Goal: Task Accomplishment & Management: Use online tool/utility

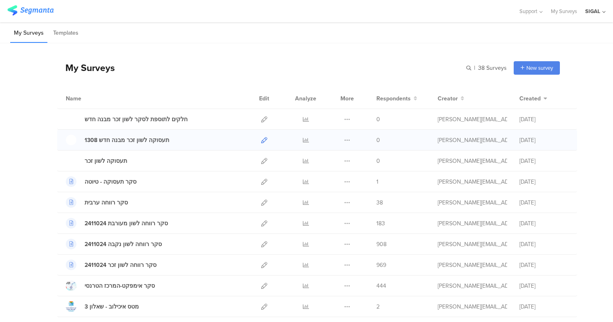
click at [261, 139] on icon at bounding box center [264, 140] width 6 height 6
click at [261, 161] on icon at bounding box center [264, 161] width 6 height 6
click at [135, 139] on div "תעסוקה לשון זכר מבנה חדש 1308" at bounding box center [127, 140] width 85 height 9
click at [94, 143] on div "תעסוקה לשון זכר מבנה חדש 1308" at bounding box center [127, 140] width 85 height 9
click at [261, 138] on icon at bounding box center [264, 140] width 6 height 6
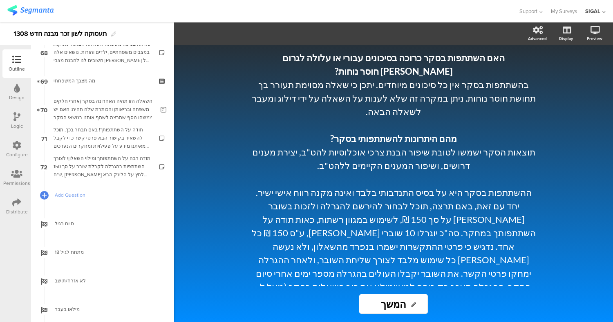
scroll to position [1956, 0]
click at [10, 118] on div "Logic" at bounding box center [16, 121] width 29 height 29
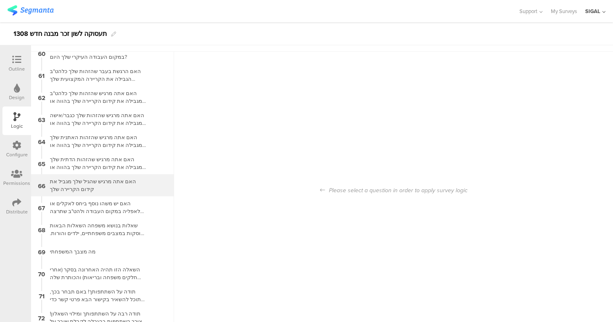
scroll to position [33, 0]
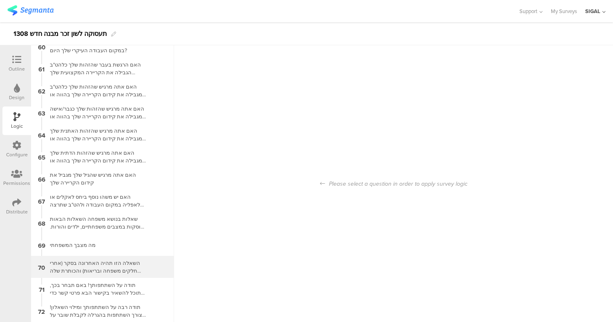
click at [120, 265] on div "השאלה הזו תהיה האחרונה בסקר (אחרי חלקים משפחה ובריאות) והכותרת שלה תהיה: האם יש…" at bounding box center [96, 267] width 102 height 16
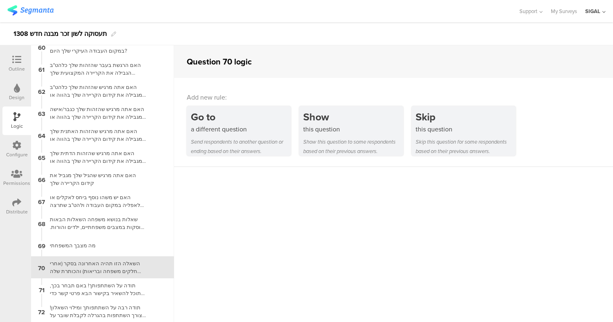
scroll to position [1311, 0]
click at [16, 60] on icon at bounding box center [16, 59] width 9 height 9
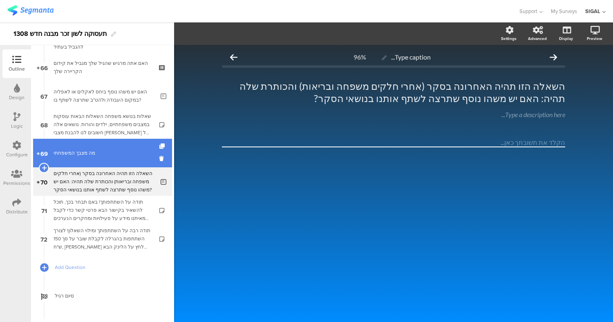
scroll to position [1864, 0]
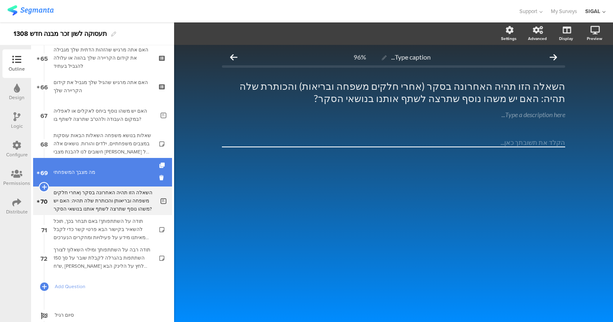
click at [104, 166] on link "69 מה מצבך המשפחתי" at bounding box center [102, 172] width 139 height 29
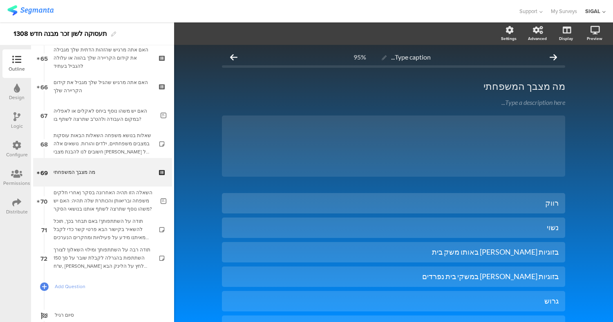
scroll to position [170, 0]
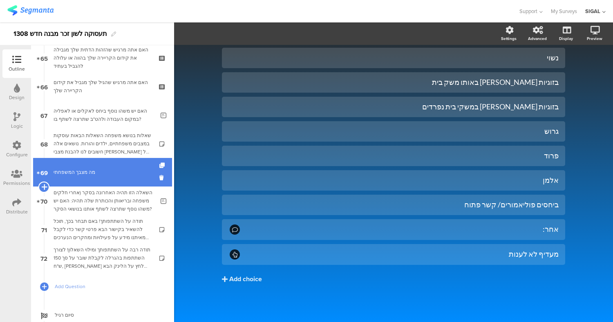
click at [44, 186] on icon at bounding box center [43, 186] width 5 height 7
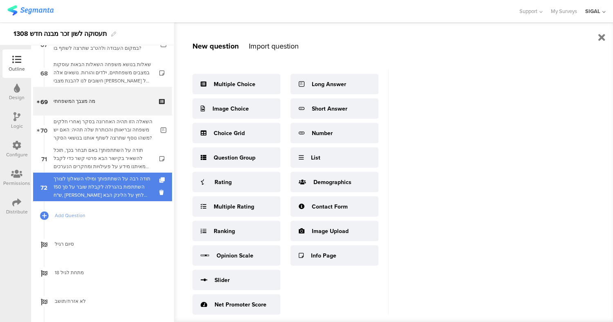
scroll to position [1932, 0]
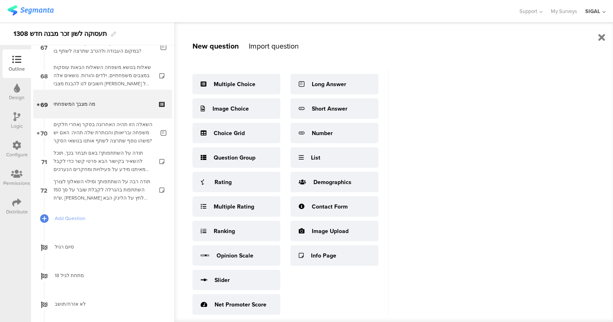
click at [275, 49] on div "Import question" at bounding box center [274, 46] width 50 height 11
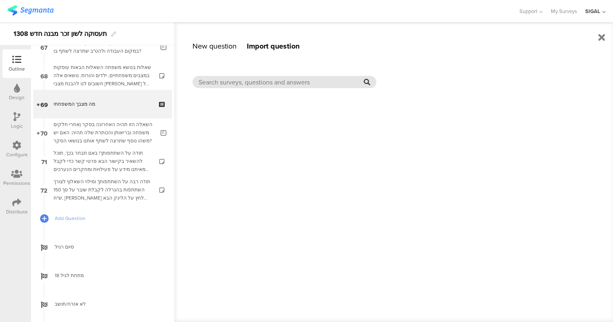
click at [254, 80] on input "text" at bounding box center [280, 82] width 165 height 9
type input "n"
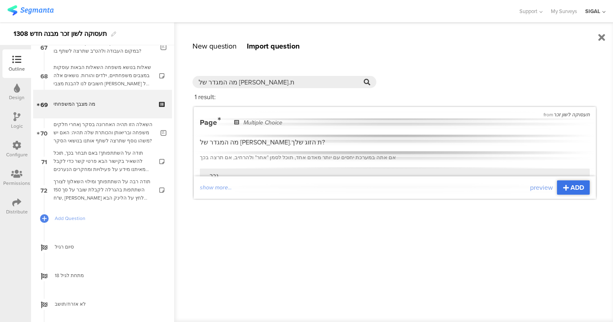
click at [572, 187] on span "ADD" at bounding box center [576, 187] width 13 height 9
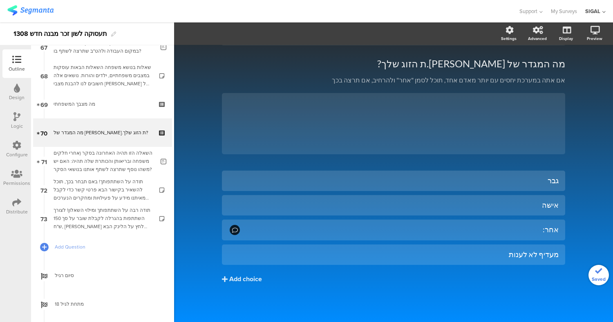
scroll to position [22, 0]
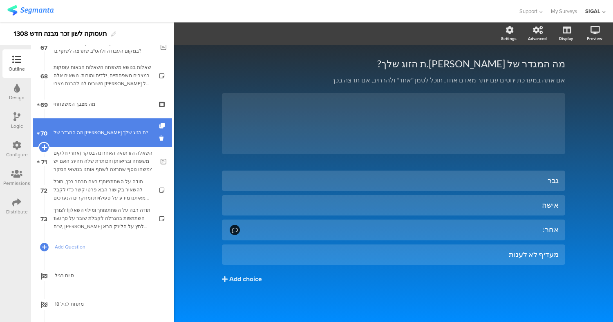
click at [44, 147] on icon at bounding box center [43, 147] width 5 height 7
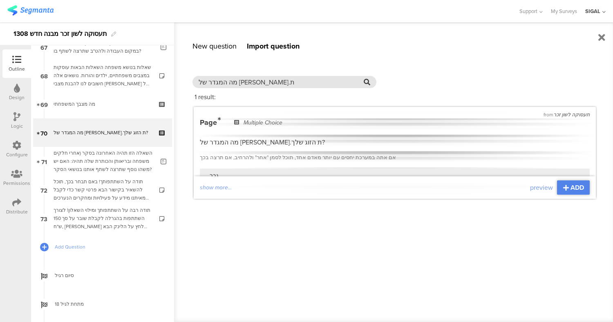
click at [268, 83] on input "מה המגדר של בן.ת" at bounding box center [280, 82] width 165 height 9
paste input "אם אתה הורה לילד/ים הרשומים במרשם האוכלוסין כילדיך? הכוונה היא לכל הילדים, בכל …"
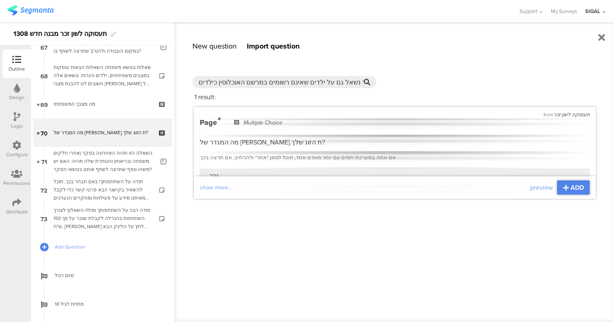
scroll to position [0, 376]
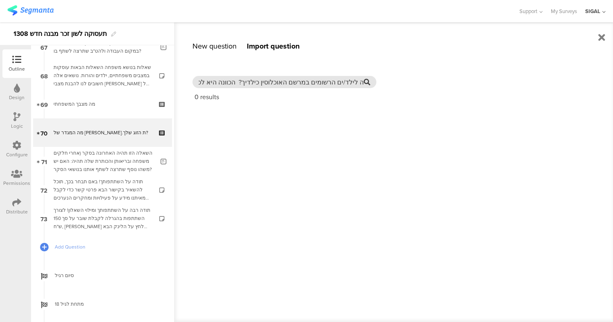
click at [204, 83] on input "האם אתה הורה לילד/ים הרשומים במרשם האוכלוסין כילדיך? הכוונה היא לכל הילדים, בכל…" at bounding box center [280, 82] width 165 height 9
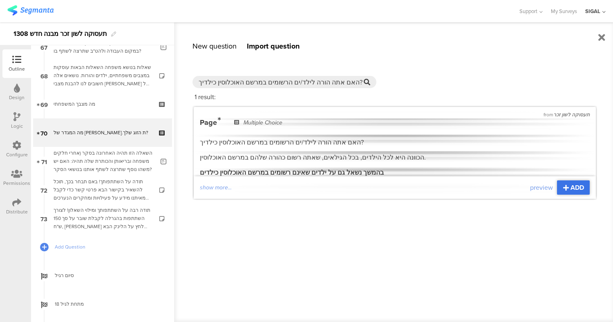
click at [580, 189] on span "ADD" at bounding box center [576, 187] width 13 height 9
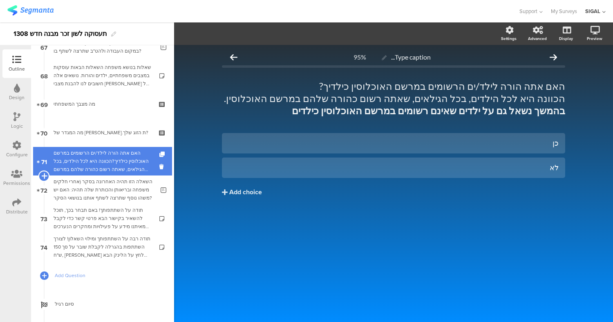
click at [42, 178] on icon at bounding box center [43, 175] width 5 height 7
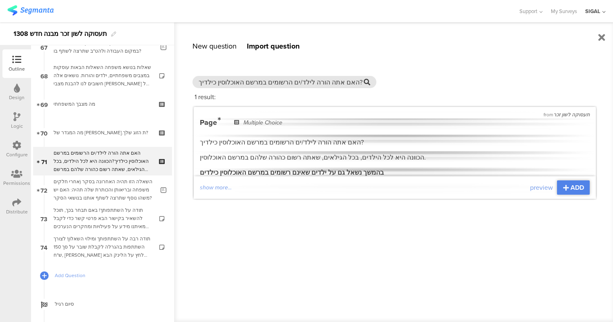
click at [233, 84] on input "האם אתה הורה לילד/ים הרשומים במרשם האוכלוסין כילדיך?" at bounding box center [280, 82] width 165 height 9
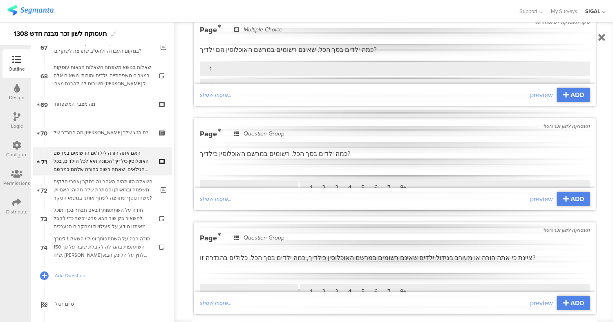
scroll to position [726, 0]
click at [570, 201] on span "ADD" at bounding box center [576, 198] width 13 height 9
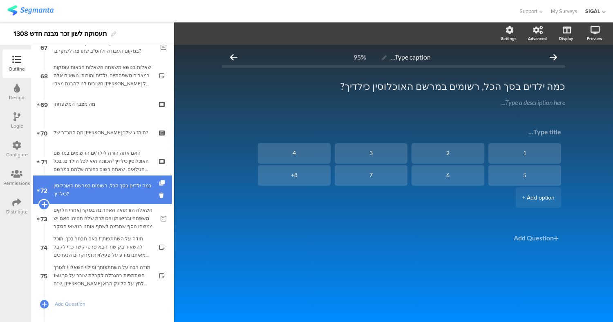
click at [44, 205] on icon at bounding box center [43, 204] width 5 height 7
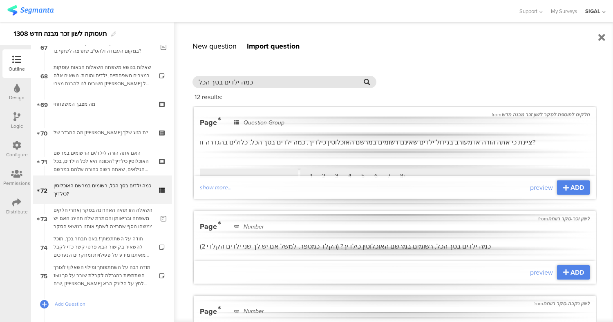
click at [242, 80] on input "כמה ילדים בסך הכל" at bounding box center [280, 82] width 165 height 9
paste input "תוך הילדים שציינת בשאלה הקודמת הם קטינים מתחת לגיל 18? (הקלד בספרות)"
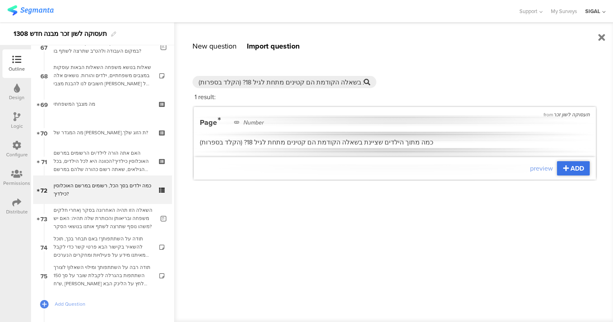
click at [586, 166] on div "ADD" at bounding box center [573, 168] width 33 height 14
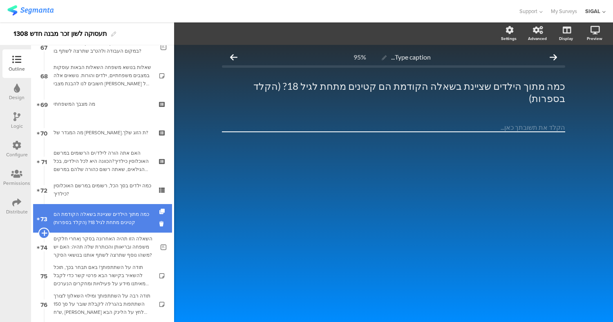
click at [43, 231] on icon at bounding box center [43, 233] width 5 height 7
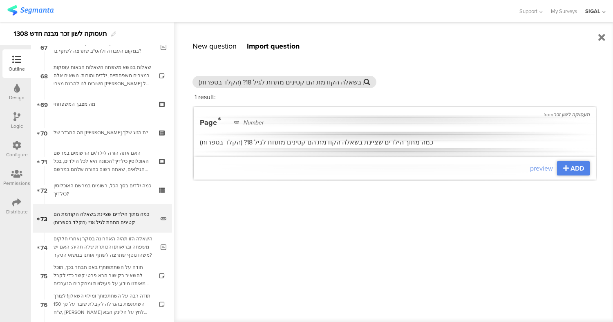
click at [327, 86] on input "כמה מתוך הילדים שציינת בשאלה הקודמת הם קטינים מתחת לגיל 18? (הקלד בספרות)" at bounding box center [280, 82] width 165 height 9
paste input "רשומים במרשם האוכלוסין כילדיך, גרים איתך בבית באופן קבוע?"
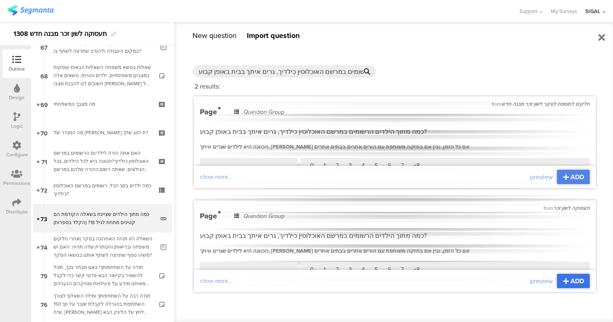
click at [572, 281] on span "ADD" at bounding box center [576, 281] width 13 height 9
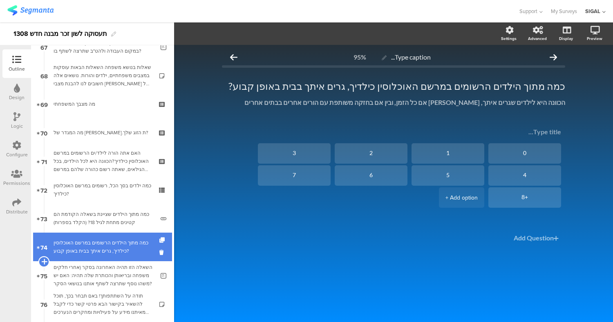
click at [45, 260] on icon at bounding box center [43, 261] width 5 height 7
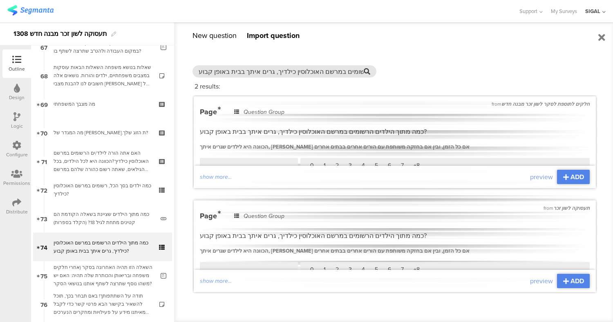
click at [247, 74] on input "כמה מתוך הילדים הרשומים במרשם האוכלוסין כילדיך, גרים איתך בבית באופן קבוע?" at bounding box center [280, 71] width 165 height 9
paste input "אם אתה הורה או מעורב בגידול ילד/ים שאינם רשומים כילדיך במשרד האוכלוסין"
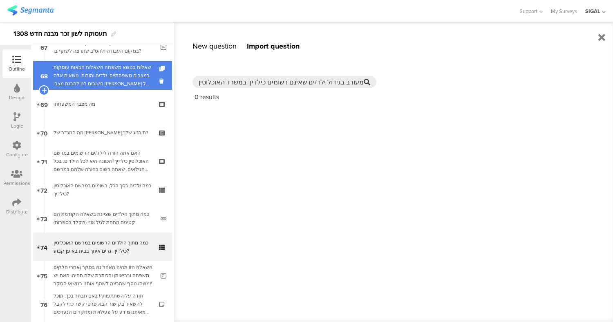
drag, startPoint x: 205, startPoint y: 82, endPoint x: 123, endPoint y: 89, distance: 82.4
click at [123, 89] on sg-editor-questions-list "New question Import question Multiple Choice Image Choice Choice Grid Question …" at bounding box center [102, 183] width 143 height 277
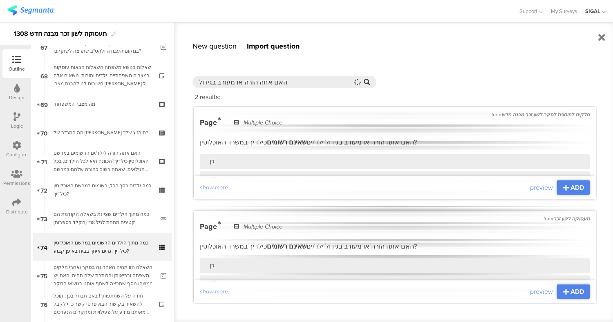
scroll to position [11, 0]
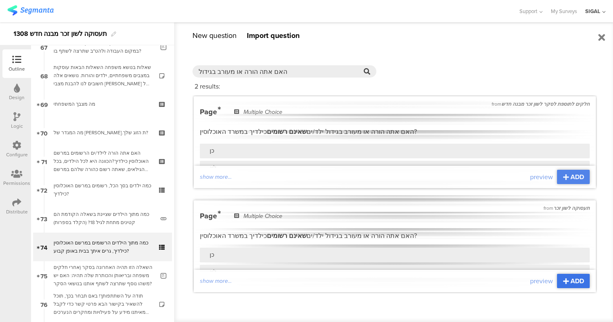
click at [562, 285] on div "ADD" at bounding box center [573, 281] width 33 height 14
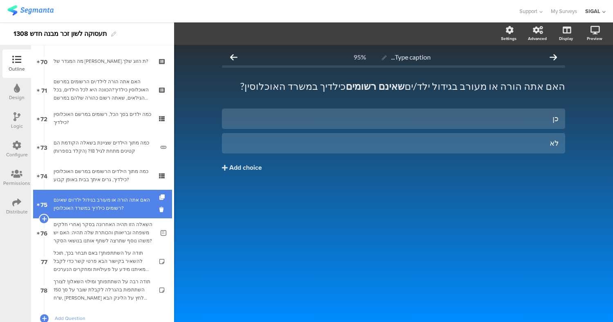
scroll to position [2006, 0]
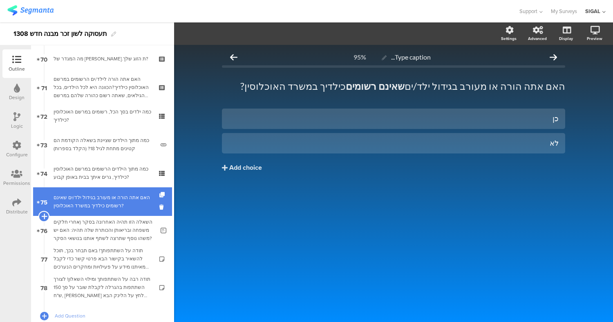
click at [44, 216] on icon at bounding box center [43, 216] width 5 height 7
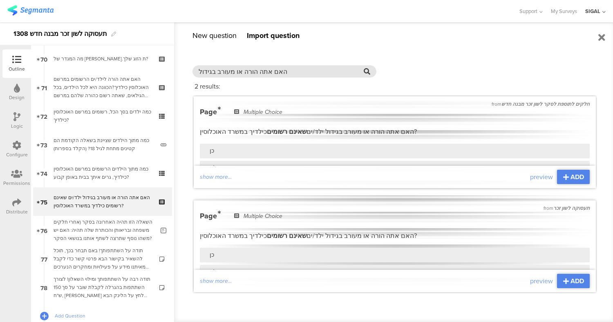
click at [242, 74] on input "האם אתה הורה או מעורב בגידול" at bounding box center [280, 71] width 165 height 9
paste input "ד או יותר מבין ההיגדים הבאים מתארים את חייך"
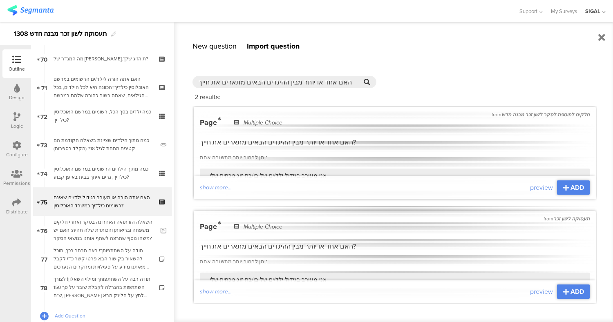
scroll to position [11, 0]
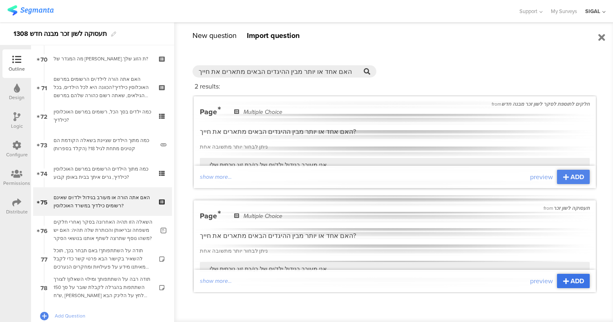
click at [570, 281] on span "ADD" at bounding box center [576, 281] width 13 height 9
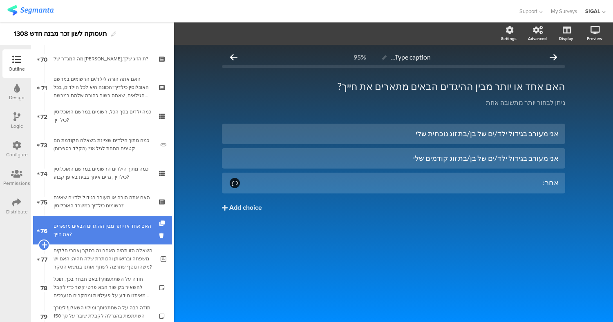
click at [42, 245] on icon at bounding box center [43, 244] width 5 height 7
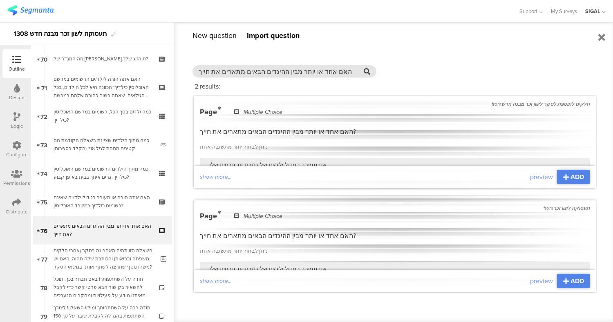
click at [267, 74] on input "האם אחד או יותר מבין ההיגדים הבאים מתארים את חייך" at bounding box center [280, 71] width 165 height 9
paste input "יינת כי אתה הורה או מעורב בגידול ילדים שאינם רשומים במרשם האוכלוסין כילד"
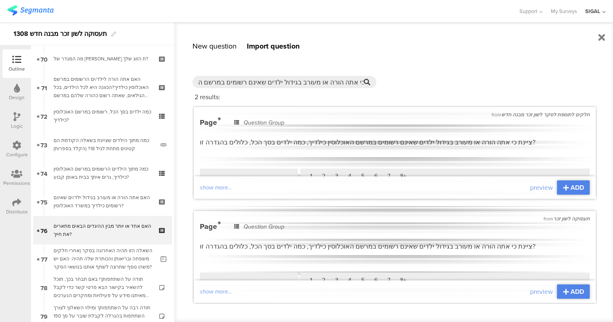
scroll to position [11, 0]
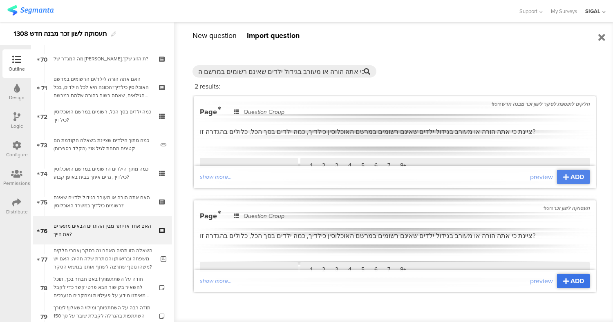
click at [570, 283] on span "ADD" at bounding box center [576, 281] width 13 height 9
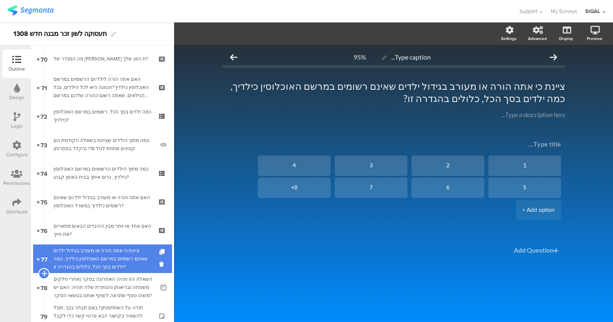
click at [45, 272] on icon at bounding box center [43, 273] width 5 height 7
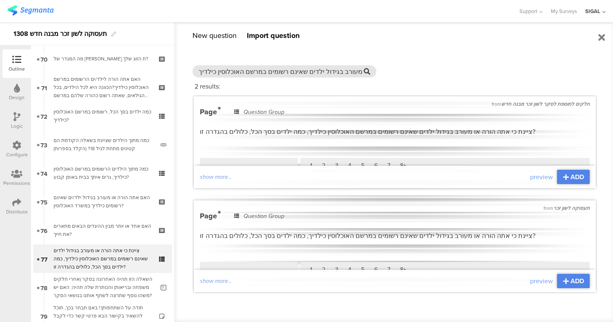
click at [333, 71] on input "ציינת כי אתה הורה או מעורב בגידול ילדים שאינם רשומים במרשם האוכלוסין כילדיך" at bounding box center [280, 71] width 165 height 9
paste input "מה מתוך כל הילדים שציינת בשאלה הקודמת (ילדים שאתה הורה שלהם או מעורב בגידולם וא…"
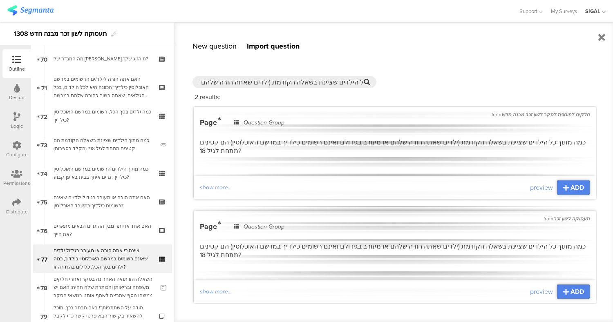
scroll to position [11, 0]
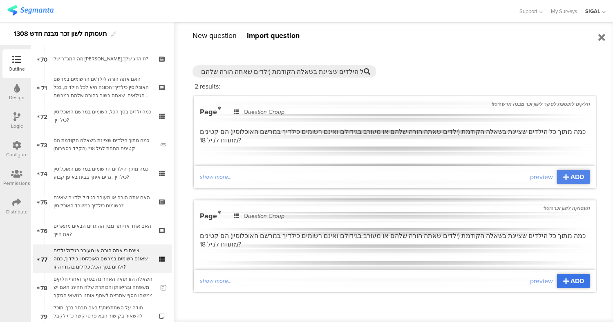
click at [570, 286] on span "ADD" at bounding box center [576, 281] width 13 height 9
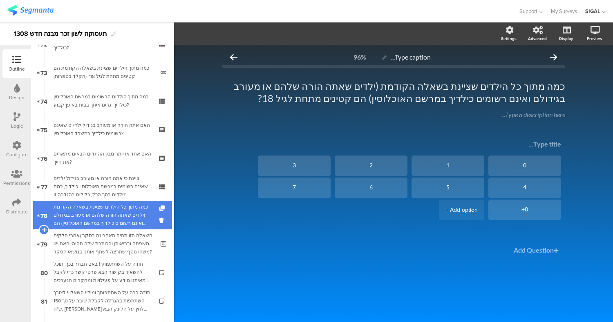
scroll to position [2084, 0]
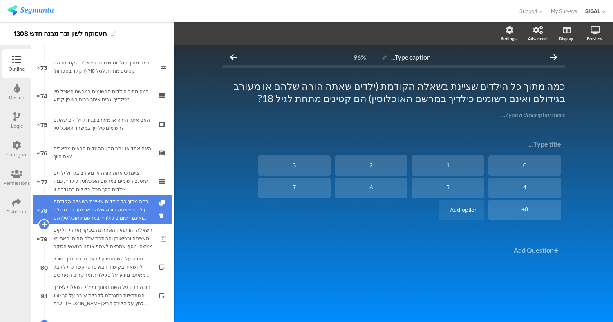
click at [45, 225] on icon at bounding box center [43, 224] width 5 height 7
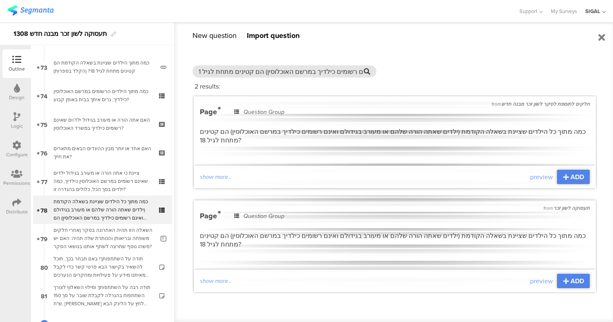
click at [272, 70] on input "כמה מתוך כל הילדים שציינת בשאלה הקודמת (ילדים שאתה הורה שלהם או מעורב בגידולם ו…" at bounding box center [280, 71] width 165 height 9
paste input "תה הורה שלהם או מעורב בגידולם"
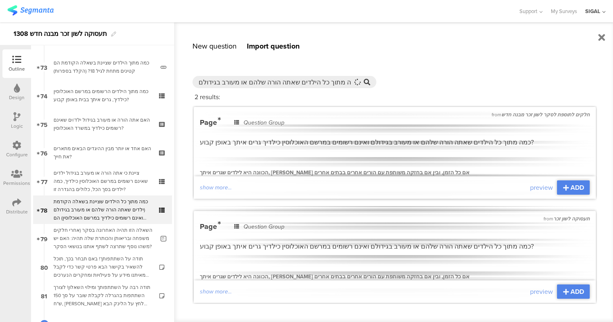
scroll to position [11, 0]
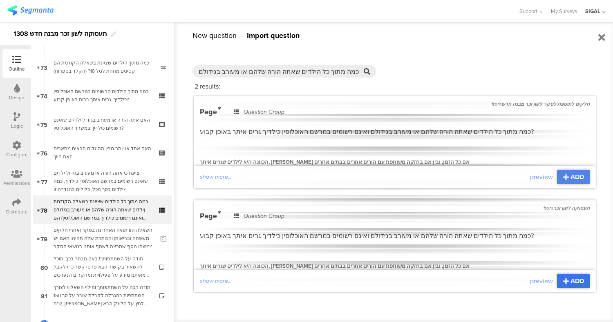
click at [572, 279] on span "ADD" at bounding box center [576, 281] width 13 height 9
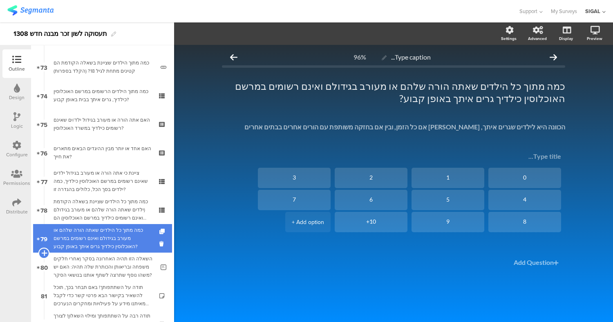
click at [43, 254] on icon at bounding box center [43, 253] width 5 height 7
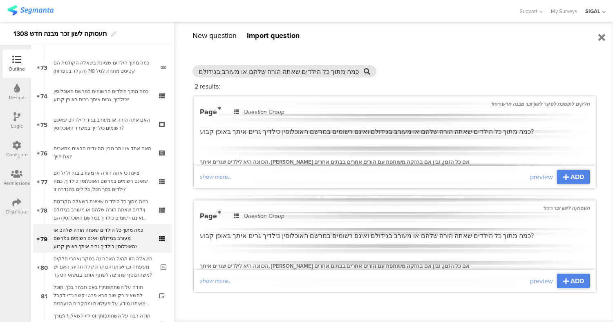
click at [292, 72] on input "כמה מתוך כל הילדים שאתה הורה שלהם או מעורב בגידולם" at bounding box center [280, 71] width 165 height 9
paste input "אם תרצה לשתף אותנו בנושאים הקשורים להורות לילדים וזהותך כלהט"ב?"
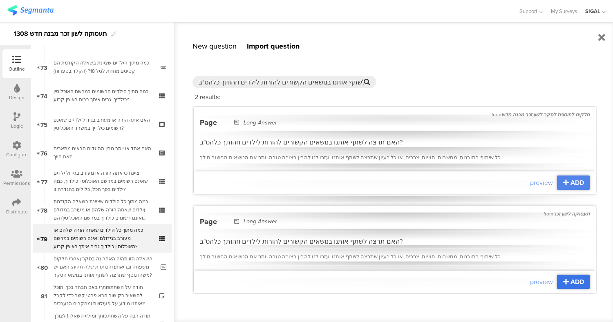
click at [571, 280] on span "ADD" at bounding box center [576, 281] width 13 height 9
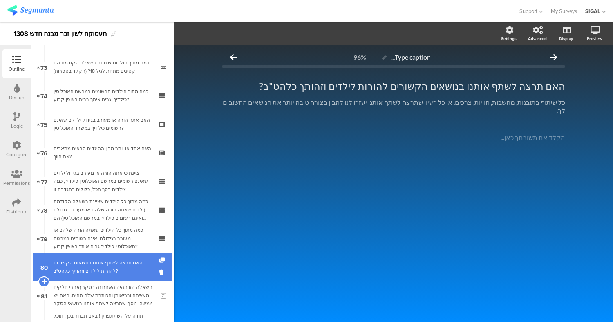
click at [44, 281] on icon at bounding box center [43, 281] width 5 height 7
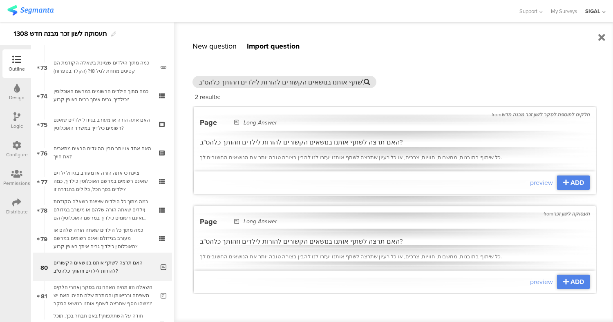
click at [331, 79] on input "האם תרצה לשתף אותנו בנושאים הקשורים להורות לילדים וזהותך כלהט"ב?" at bounding box center [280, 82] width 165 height 9
paste input "אלות בנושא בריאות השאלות הבאות עוסקות בנושאי בריאות. נושאים אלה חשובים לנו להבנ…"
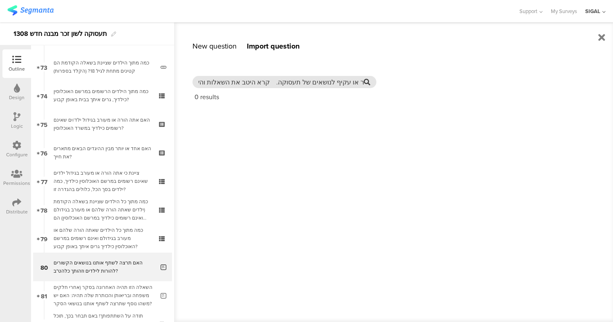
click at [306, 83] on input "שאלות בנושא בריאות השאלות הבאות עוסקות בנושאי בריאות. נושאים אלה חשובים לנו להב…" at bounding box center [280, 82] width 165 height 9
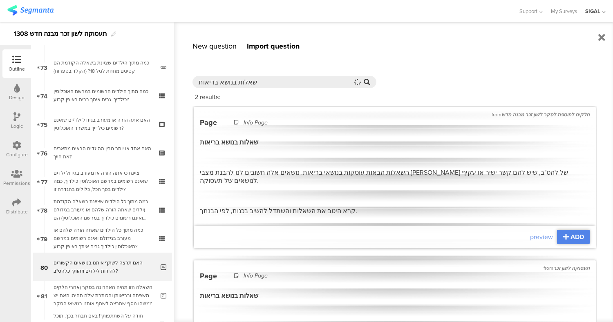
scroll to position [81, 0]
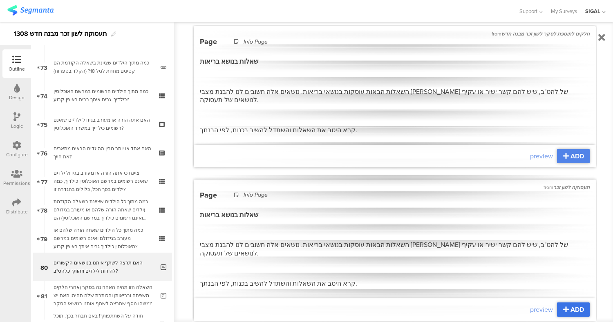
click at [570, 305] on span "ADD" at bounding box center [576, 309] width 13 height 9
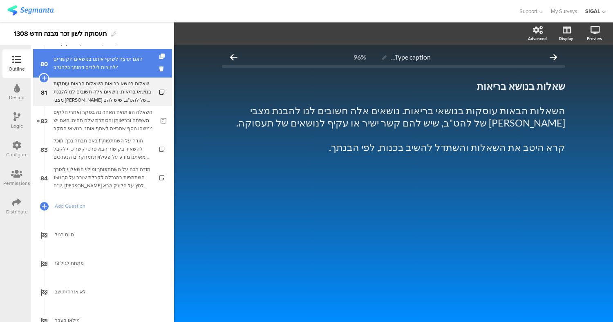
scroll to position [2289, 0]
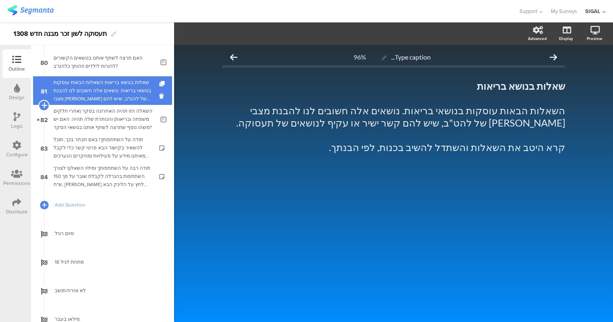
click at [43, 107] on icon at bounding box center [43, 105] width 5 height 7
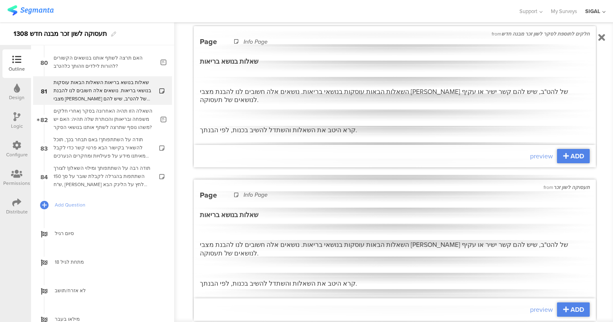
scroll to position [0, 0]
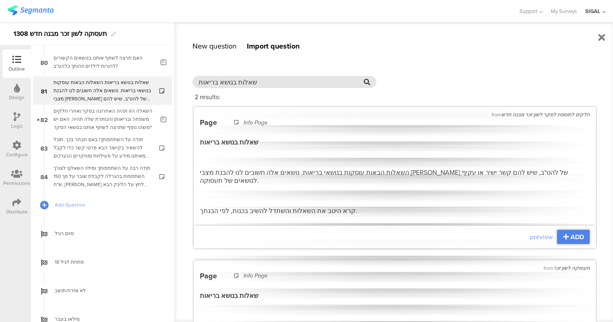
click at [232, 79] on input "שאלות בנושא בריאות" at bounding box center [280, 82] width 165 height 9
paste input "הו מצב בריאותך, בדרך כלל?"
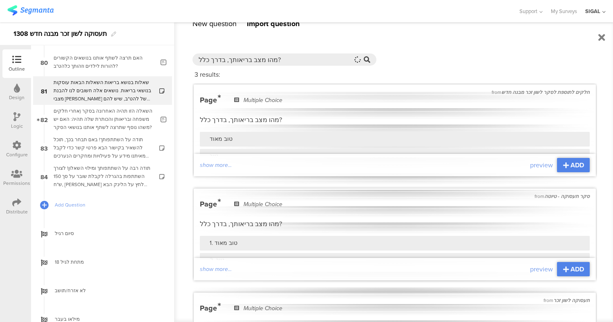
scroll to position [103, 0]
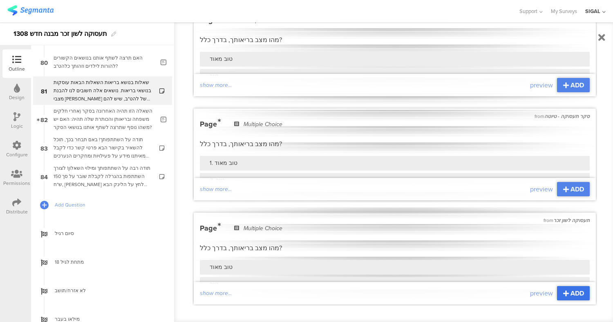
click at [571, 296] on span "ADD" at bounding box center [576, 293] width 13 height 9
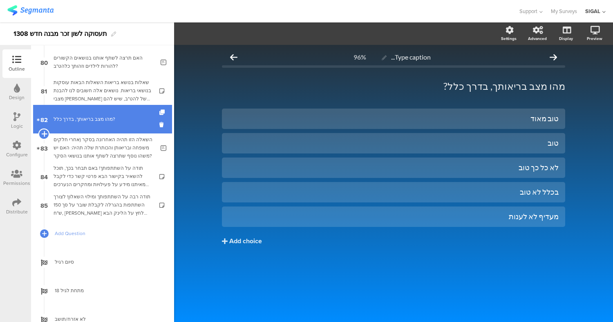
click at [43, 134] on icon at bounding box center [43, 133] width 5 height 7
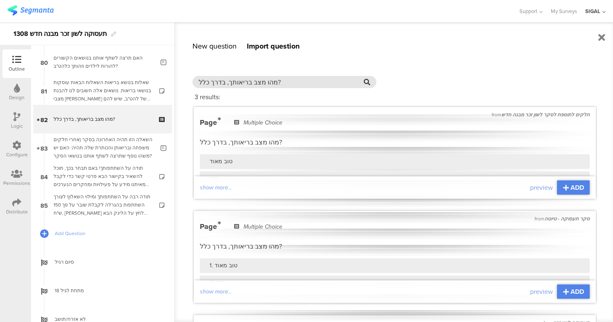
click at [257, 84] on input "מהו מצב בריאותך, בדרך כלל?" at bounding box center [280, 82] width 165 height 9
paste input "אם יש לך בעיה בריאותית ו/או מוגבלות (פיזית ו/או נפשית) כלשהי"
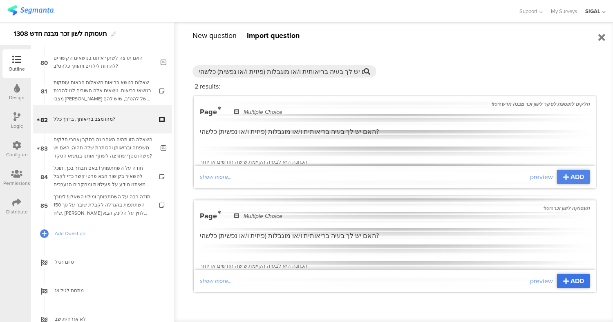
click at [570, 281] on span "ADD" at bounding box center [576, 281] width 13 height 9
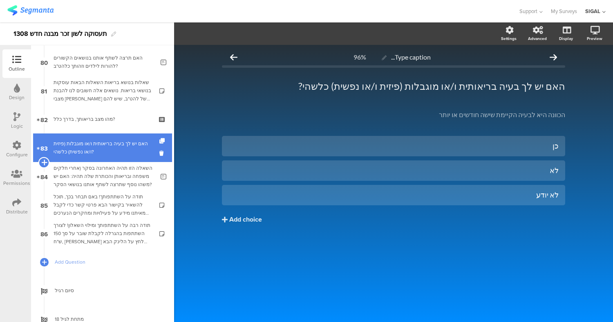
click at [42, 163] on icon at bounding box center [43, 162] width 5 height 7
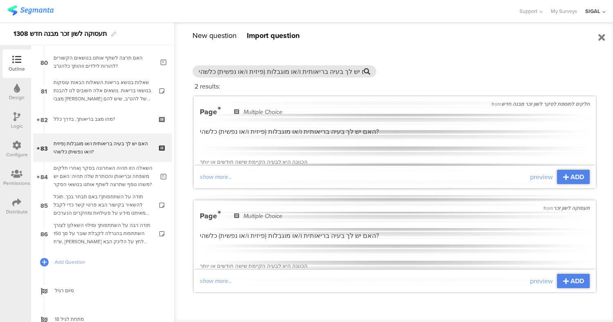
click at [321, 69] on input "האם יש לך בעיה בריאותית ו/או מוגבלות (פיזית ו/או נפשית) כלשהי?" at bounding box center [280, 71] width 165 height 9
paste input "בעיה ו/או המוגבלות שציינת מפריעה לך בפעולות יומיומיות"
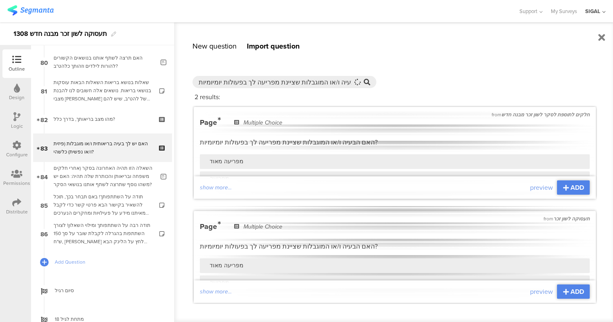
scroll to position [11, 0]
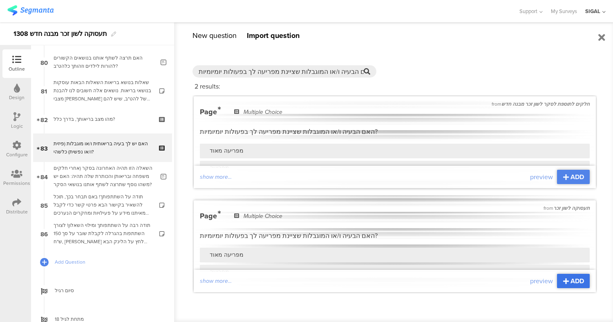
click at [570, 282] on span "ADD" at bounding box center [576, 281] width 13 height 9
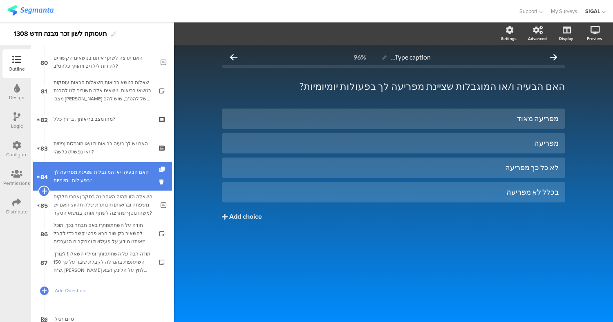
click at [45, 191] on icon at bounding box center [43, 190] width 5 height 7
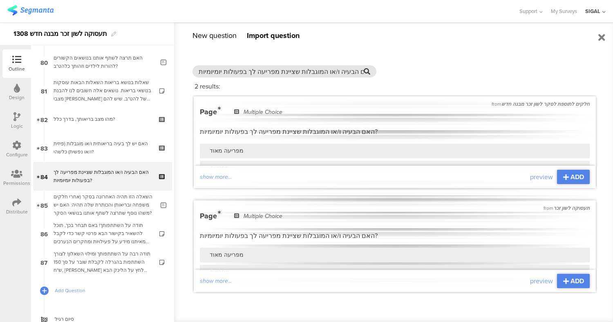
click at [262, 72] on input "האם הבעיה ו/או המוגבלות שציינת מפריעה לך בפעולות יומיומיות?" at bounding box center [280, 71] width 165 height 9
paste input "בריאותית ו/או המוגבלות מוכרת על ידי המוסד לביטוח לאומי, משרד הביטחון או גוף ממש…"
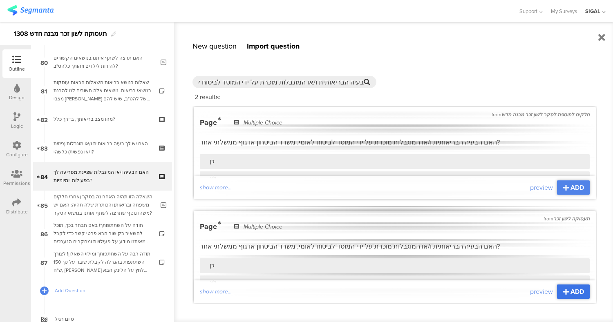
type input "האם הבעיה הבריאותית ו/או המוגבלות מוכרת על ידי המוסד לביטוח לאומי, משרד הביטחון…"
click at [570, 293] on span "ADD" at bounding box center [576, 291] width 13 height 9
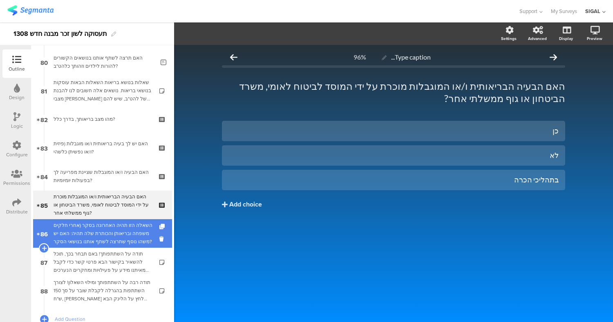
click at [109, 234] on div "השאלה הזו תהיה האחרונה בסקר (אחרי חלקים משפחה ובריאות) והכותרת שלה תהיה: האם יש…" at bounding box center [104, 233] width 101 height 25
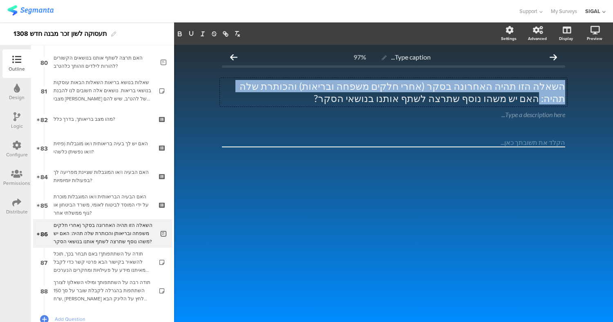
drag, startPoint x: 285, startPoint y: 85, endPoint x: 576, endPoint y: 77, distance: 290.5
click at [576, 77] on div "Type caption... 97% השאלה הזו תהיה האחרונה בסקר (אחרי חלקים משפחה ובריאות) והכו…" at bounding box center [393, 183] width 439 height 277
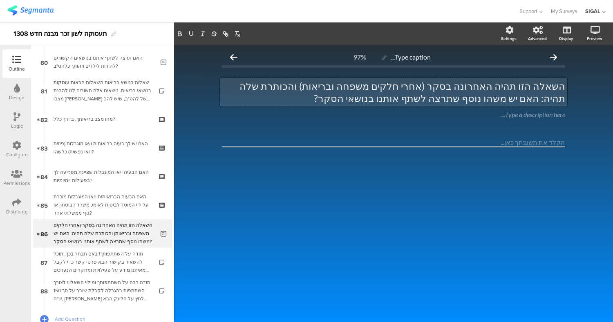
click at [418, 98] on p "השאלה הזו תהיה האחרונה בסקר (אחרי חלקים משפחה ובריאות) והכותרת שלה תהיה: האם יש…" at bounding box center [393, 92] width 343 height 25
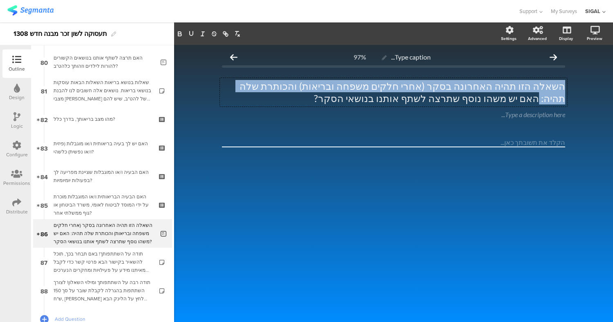
drag, startPoint x: 285, startPoint y: 87, endPoint x: 566, endPoint y: 76, distance: 281.2
click at [566, 76] on div "Type caption... 97% השאלה הזו תהיה האחרונה בסקר (אחרי חלקים משפחה ובריאות) והכו…" at bounding box center [393, 112] width 359 height 135
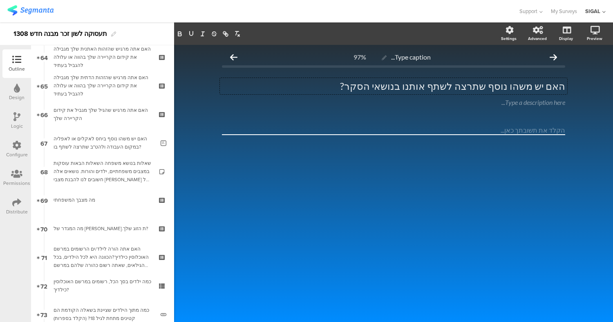
scroll to position [1836, 0]
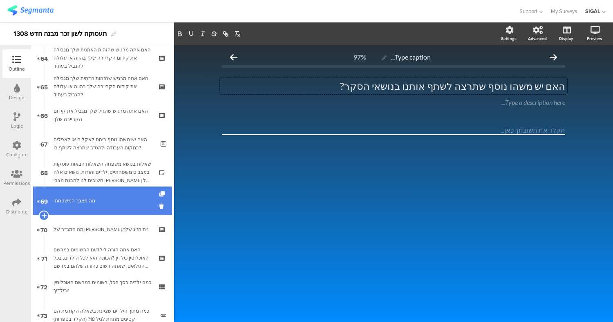
click at [103, 205] on link "69 מה מצבך המשפחתי" at bounding box center [102, 201] width 139 height 29
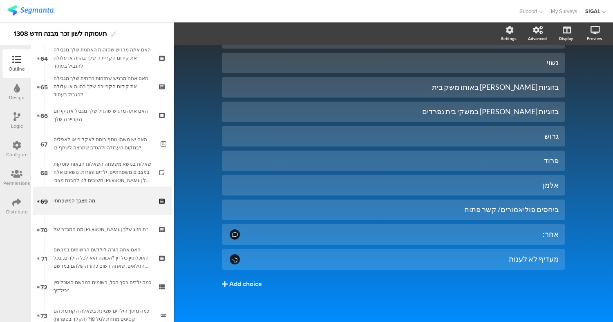
scroll to position [170, 0]
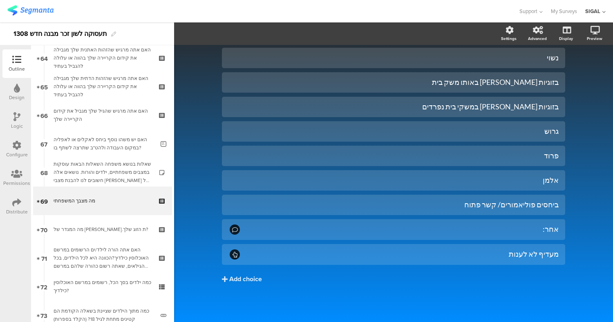
click at [13, 120] on icon at bounding box center [16, 116] width 7 height 9
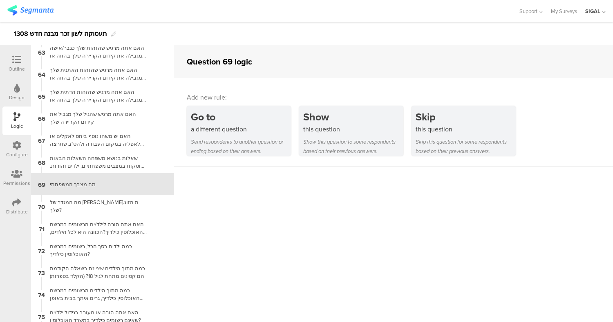
scroll to position [1372, 0]
click at [113, 205] on div "מה המגדר של [PERSON_NAME].ת הזוג שלך?" at bounding box center [96, 206] width 102 height 16
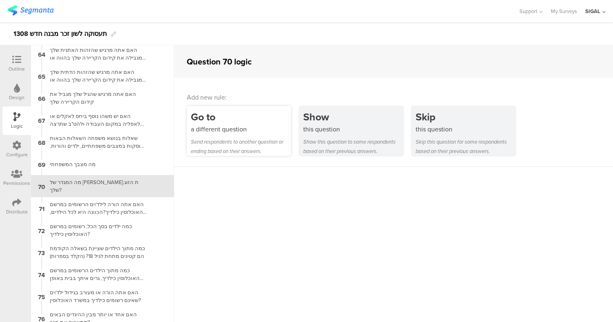
scroll to position [1394, 0]
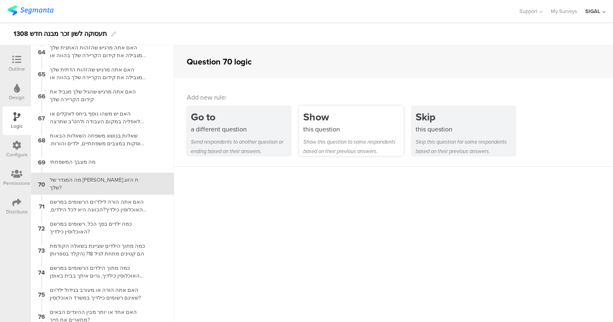
click at [332, 128] on div "this question" at bounding box center [353, 129] width 100 height 9
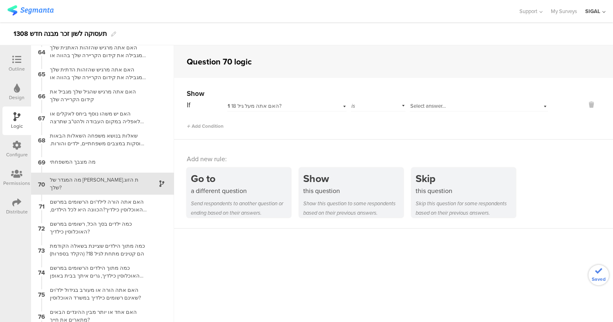
click at [268, 107] on span "1 האם אתה מעל גיל 18?" at bounding box center [254, 106] width 54 height 8
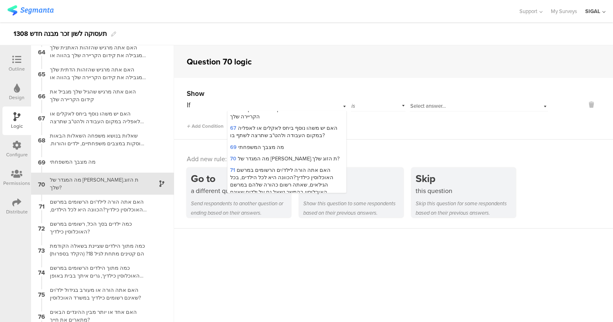
scroll to position [1361, 0]
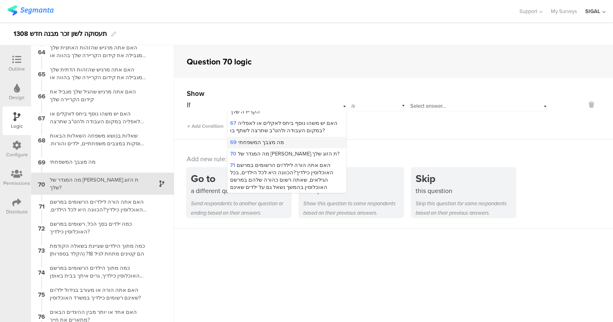
click at [267, 138] on span "69 מה מצבך המשפחתי" at bounding box center [257, 142] width 54 height 8
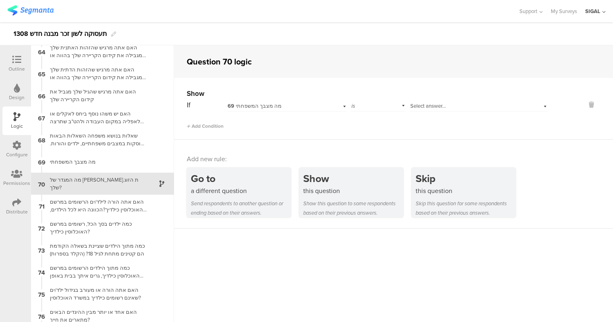
scroll to position [0, 0]
click at [424, 105] on span "Select answer..." at bounding box center [428, 106] width 36 height 8
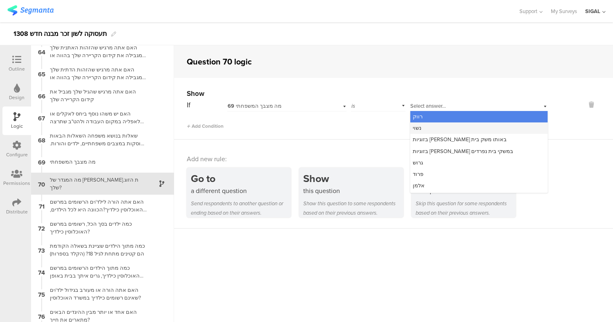
click at [420, 127] on div "נשוי" at bounding box center [478, 128] width 137 height 11
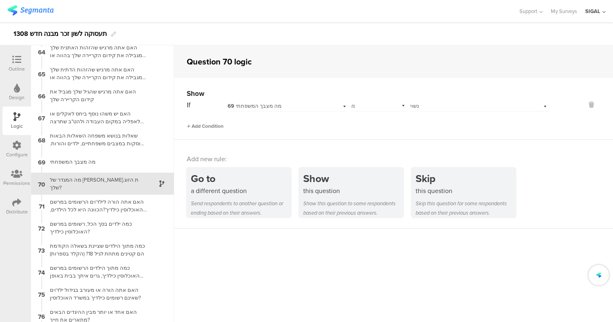
click at [209, 128] on span "Add Condition" at bounding box center [205, 126] width 37 height 7
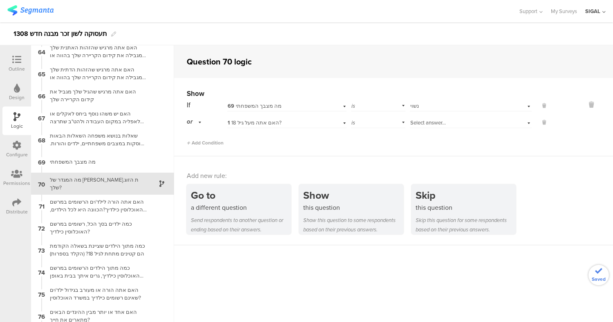
click at [274, 120] on span "1 האם אתה מעל גיל 18?" at bounding box center [254, 123] width 54 height 8
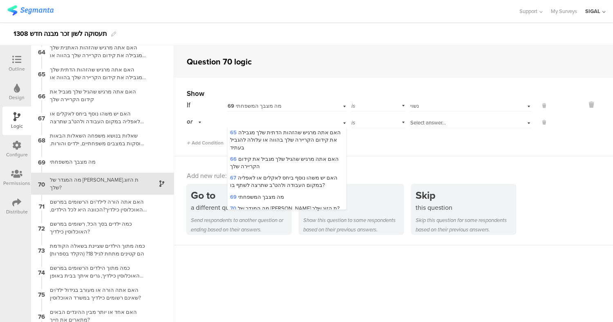
scroll to position [1323, 0]
click at [269, 193] on span "69 מה מצבך המשפחתי" at bounding box center [257, 197] width 54 height 8
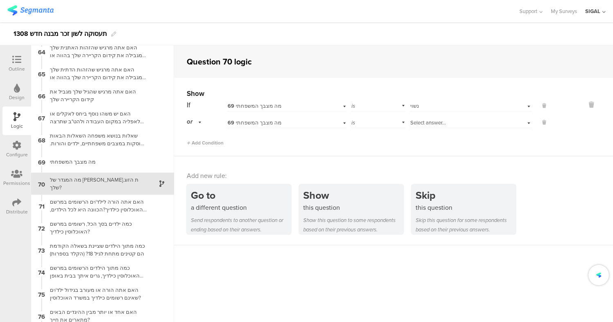
click at [419, 121] on span "Select answer..." at bounding box center [428, 123] width 36 height 8
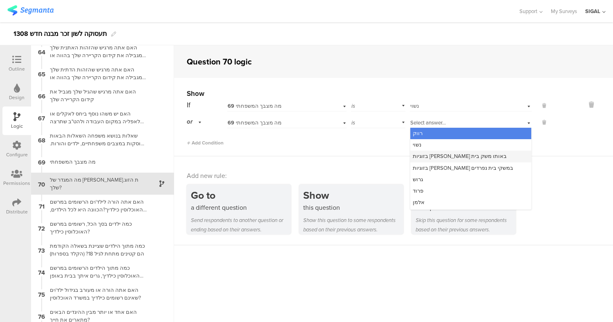
click at [422, 156] on span "בזוגיות [PERSON_NAME] באותו משק בית" at bounding box center [460, 156] width 94 height 8
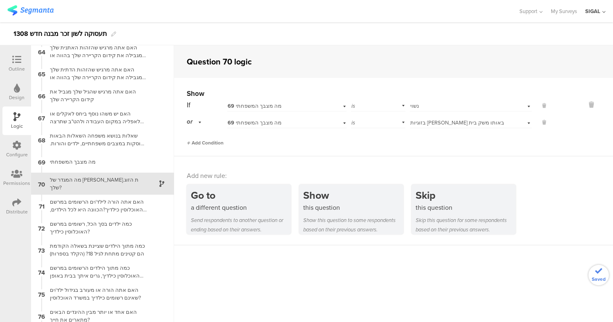
click at [207, 142] on span "Add Condition" at bounding box center [205, 142] width 37 height 7
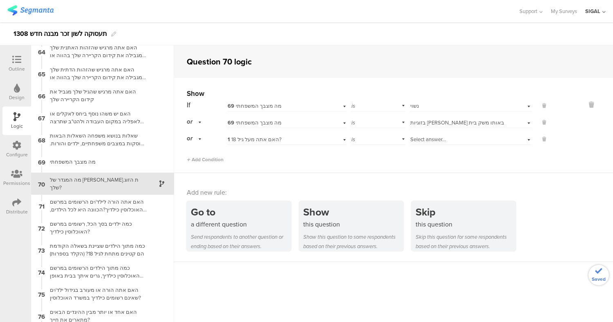
click at [278, 137] on div "1 האם אתה מעל גיל 18?" at bounding box center [275, 139] width 97 height 7
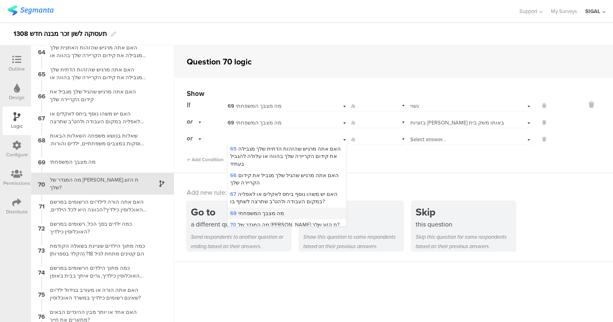
click at [264, 210] on span "69 מה מצבך המשפחתי" at bounding box center [257, 214] width 54 height 8
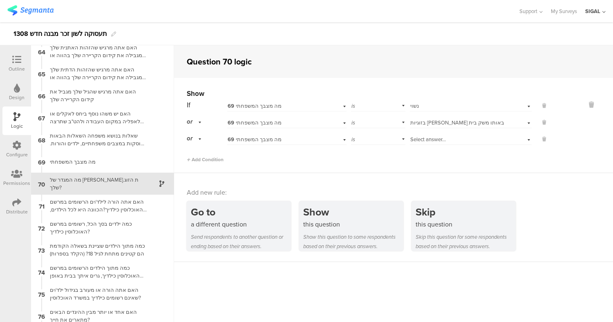
click at [424, 136] on span "Select answer..." at bounding box center [428, 140] width 36 height 8
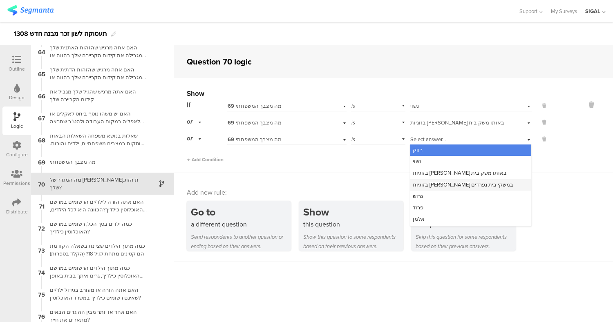
click at [439, 185] on span "בזוגיות [PERSON_NAME] במשקי בית נפרדים" at bounding box center [463, 185] width 100 height 8
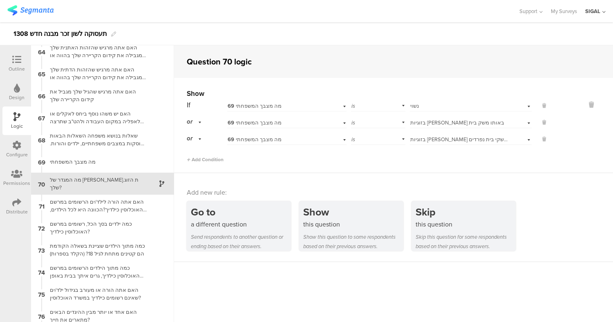
click at [355, 163] on div "Add Condition" at bounding box center [367, 156] width 361 height 14
click at [93, 203] on div "האם אתה הורה לילד/ים הרשומים במרשם האוכלוסין כילדיך?הכוונה היא לכל הילדים, בכל …" at bounding box center [96, 206] width 102 height 16
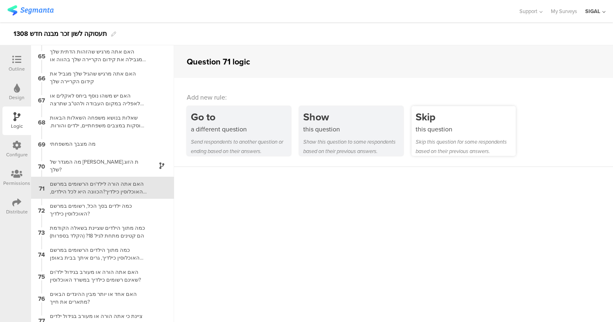
scroll to position [1416, 0]
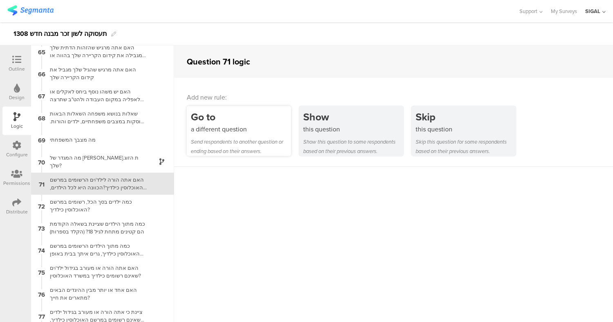
click at [248, 130] on div "a different question" at bounding box center [241, 129] width 100 height 9
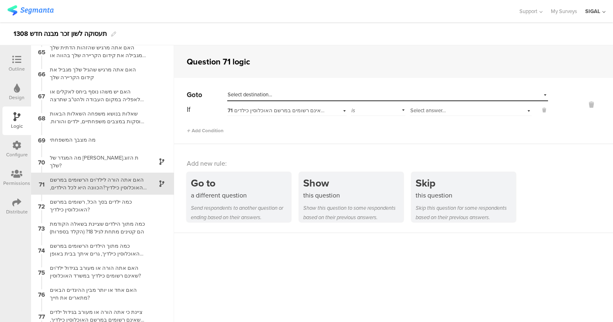
click at [430, 109] on span "Select answer..." at bounding box center [428, 111] width 36 height 8
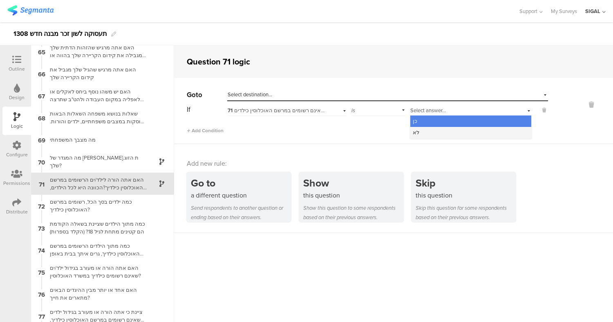
click at [423, 134] on div "לא" at bounding box center [470, 132] width 121 height 11
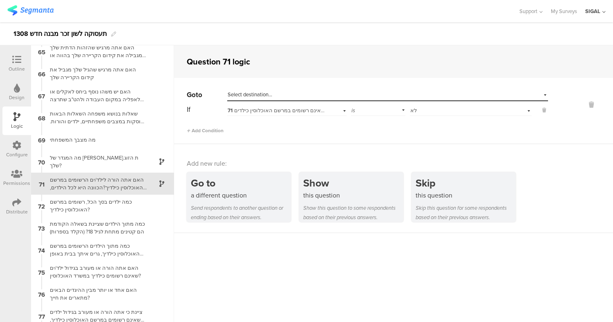
click at [244, 92] on span "Select destination..." at bounding box center [249, 95] width 45 height 8
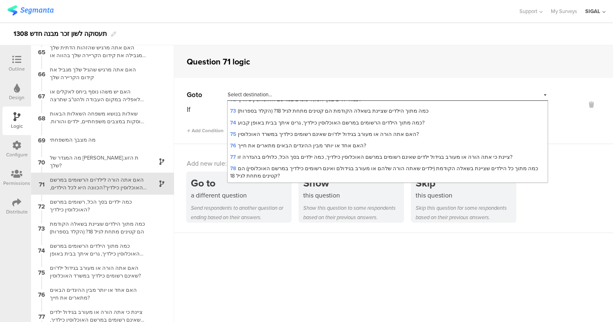
scroll to position [934, 0]
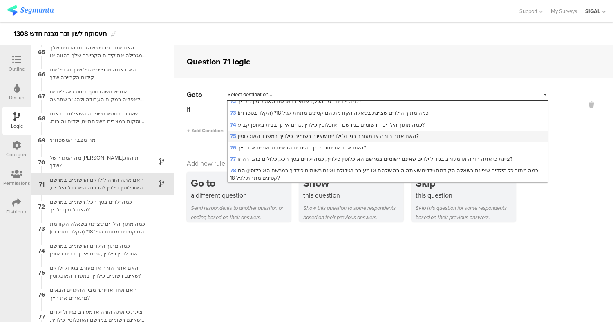
click at [272, 132] on span "75 האם אתה הורה או מעורב בגידול ילד/ים שאינם רשומים כילדיך במשרד האוכלוסין?" at bounding box center [324, 136] width 189 height 8
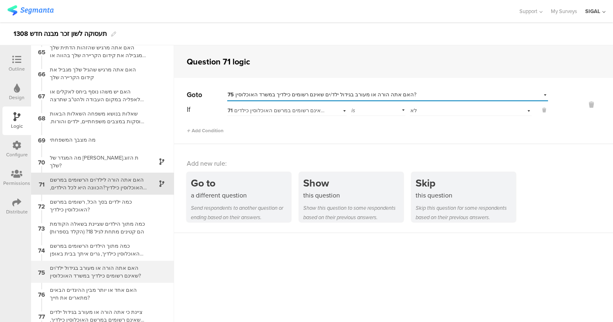
click at [86, 277] on div "האם אתה הורה או מעורב בגידול ילד/ים שאינם רשומים כילדיך במשרד האוכלוסין?" at bounding box center [96, 272] width 102 height 16
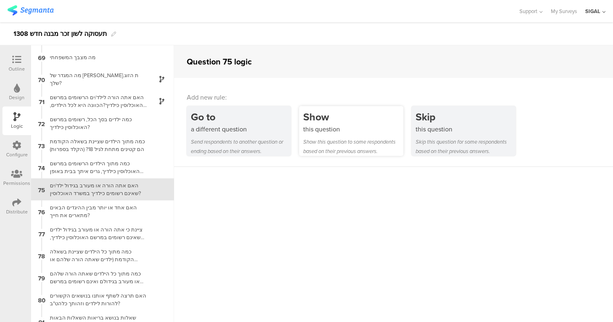
scroll to position [1505, 0]
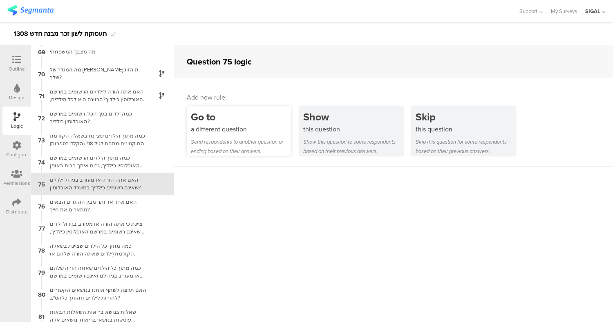
click at [230, 129] on div "a different question" at bounding box center [241, 129] width 100 height 9
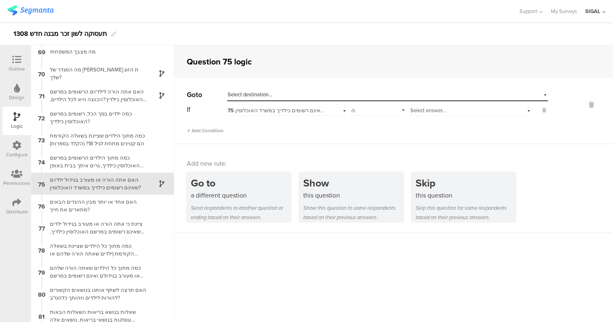
click at [437, 112] on span "Select answer..." at bounding box center [428, 111] width 36 height 8
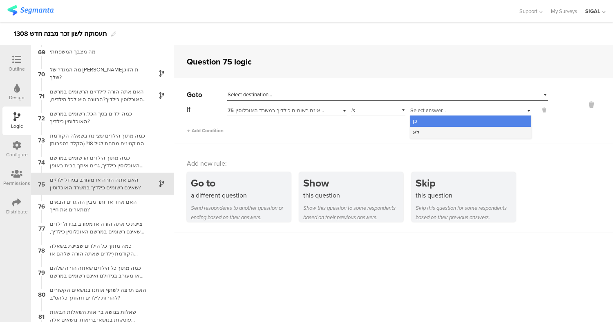
click at [433, 133] on div "לא" at bounding box center [470, 132] width 121 height 11
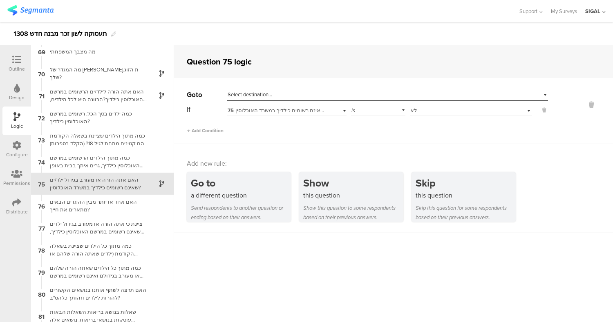
click at [255, 96] on span "Select destination..." at bounding box center [249, 95] width 45 height 8
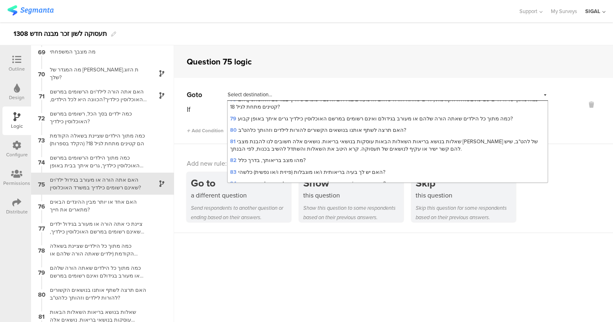
scroll to position [1008, 0]
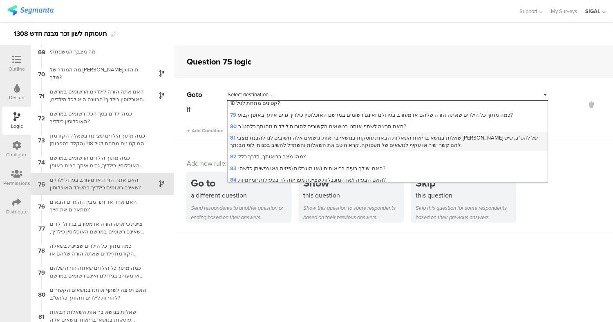
click at [300, 134] on span "81 שאלות בנושא בריאות השאלות הבאות עוסקות בנושאי בריאות. נושאים אלה חשובים לנו …" at bounding box center [384, 141] width 308 height 15
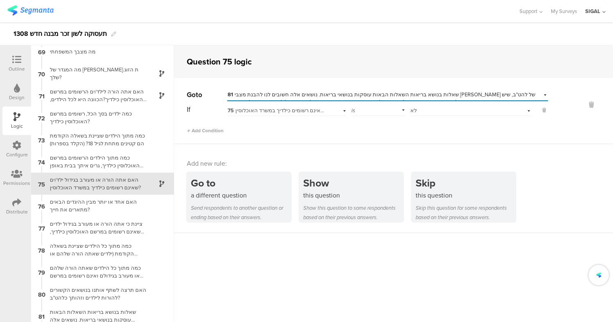
click at [319, 133] on div "Add Condition" at bounding box center [367, 127] width 361 height 14
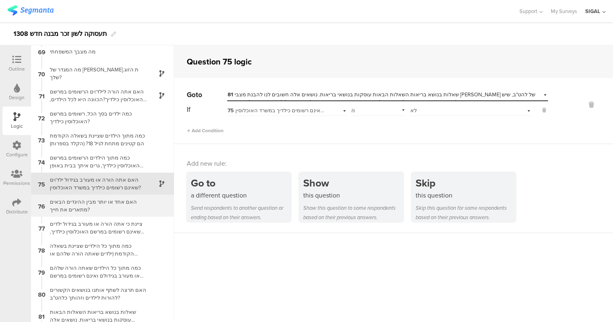
click at [106, 200] on div "האם אחד או יותר מבין ההיגדים הבאים מתארים את חייך?" at bounding box center [96, 206] width 102 height 16
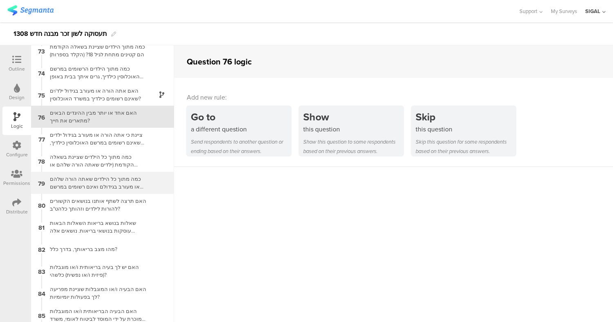
scroll to position [1594, 0]
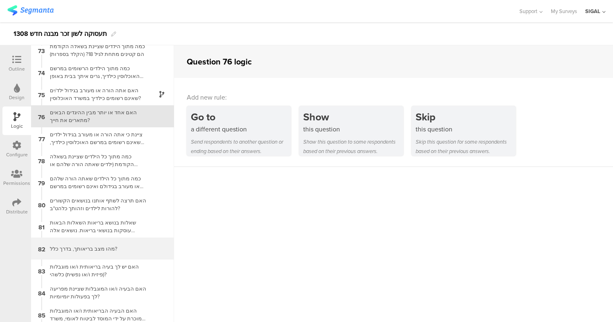
click at [126, 245] on div "מהו מצב בריאותך, בדרך כלל?" at bounding box center [96, 249] width 102 height 8
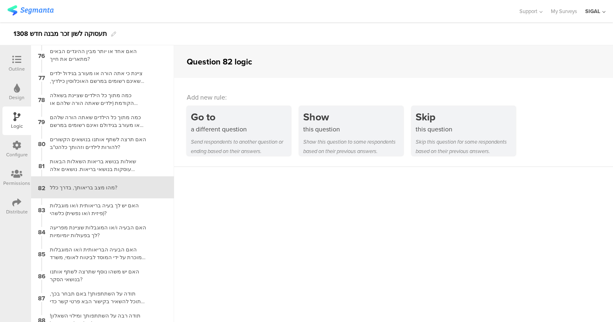
scroll to position [1659, 0]
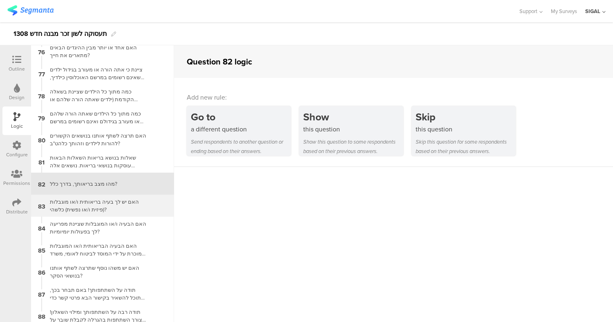
click at [91, 205] on div "האם יש לך בעיה בריאותית ו/או מוגבלות (פיזית ו/או נפשית) כלשהי?" at bounding box center [96, 206] width 102 height 16
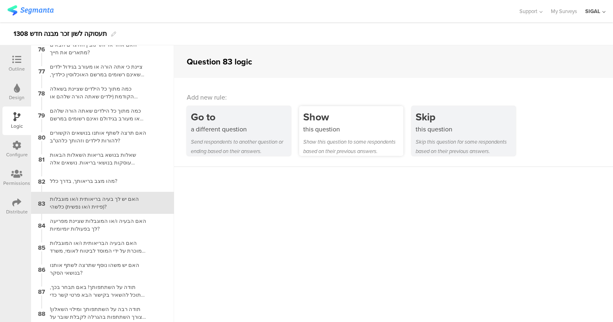
scroll to position [1664, 0]
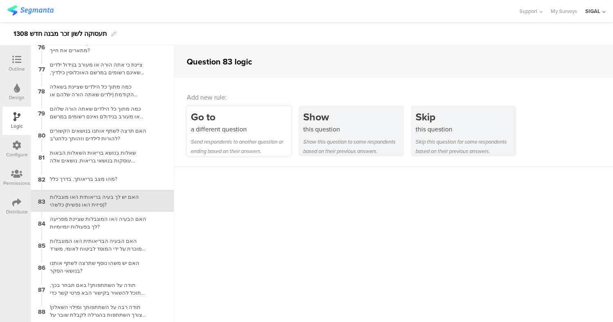
click at [265, 123] on div "Go to" at bounding box center [241, 116] width 100 height 15
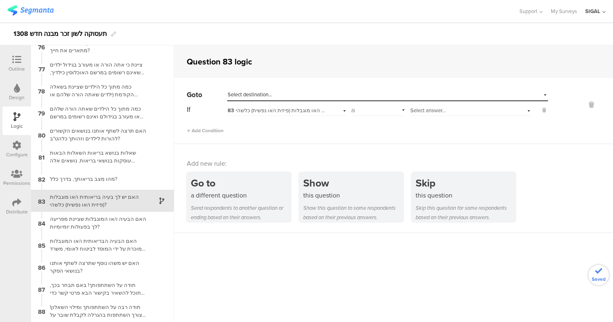
click at [410, 111] on span "Select answer..." at bounding box center [428, 111] width 36 height 8
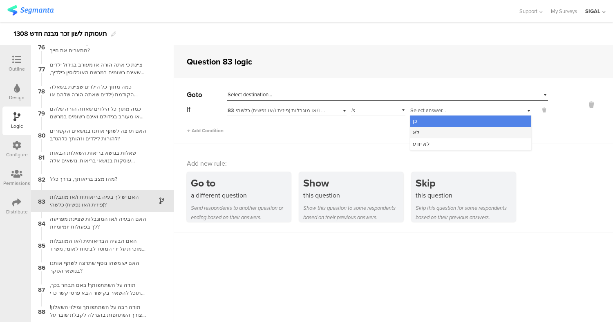
click at [418, 131] on div "לא" at bounding box center [470, 132] width 121 height 11
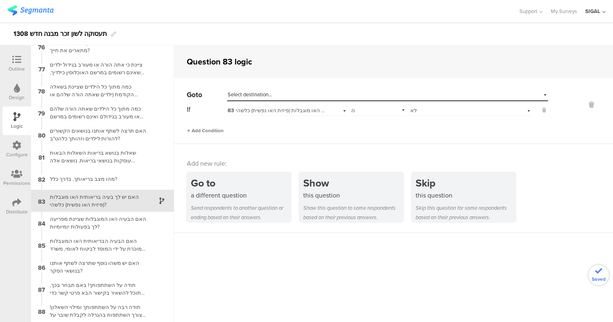
click at [217, 130] on span "Add Condition" at bounding box center [205, 130] width 37 height 7
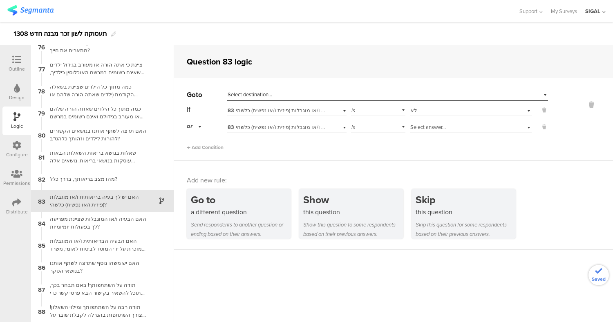
click at [435, 127] on span "Select answer..." at bounding box center [428, 127] width 36 height 8
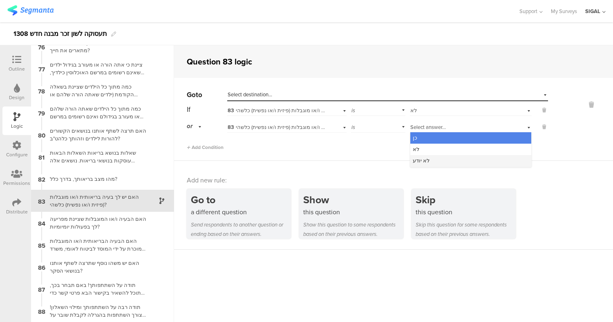
click at [427, 157] on div "לא יודע" at bounding box center [470, 160] width 121 height 11
click at [336, 98] on div "Select destination..." at bounding box center [387, 95] width 321 height 13
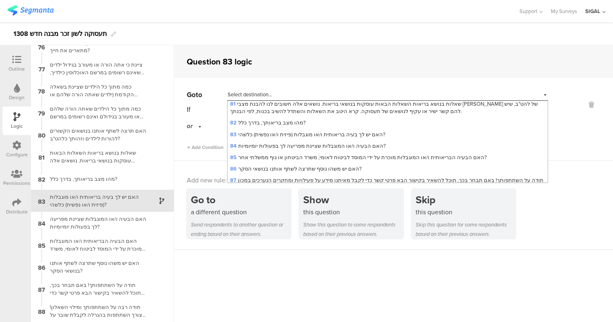
scroll to position [1049, 0]
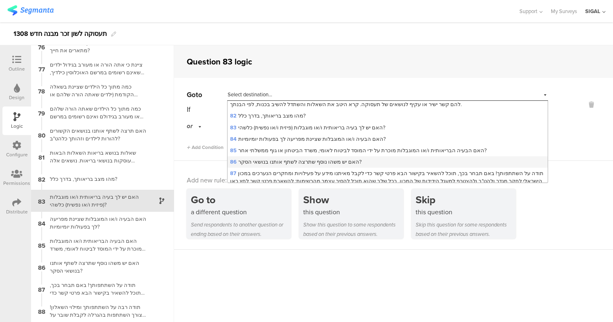
click at [301, 158] on span "86 האם יש משהו נוסף שתרצה לשתף אותנו בנושאי הסקר?" at bounding box center [296, 162] width 132 height 8
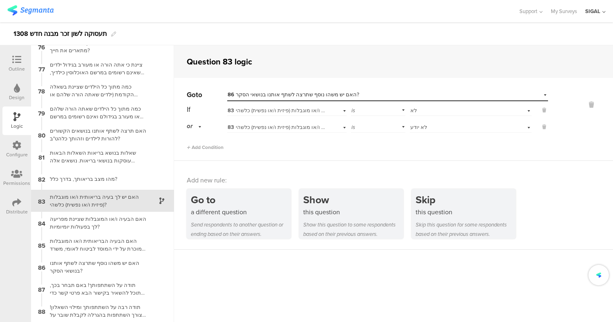
click at [575, 159] on div "Go to Select destination... 86 האם יש משהו נוסף שתרצה לשתף אותנו בנושאי הסקר? I…" at bounding box center [393, 119] width 439 height 83
click at [13, 65] on div at bounding box center [17, 60] width 16 height 10
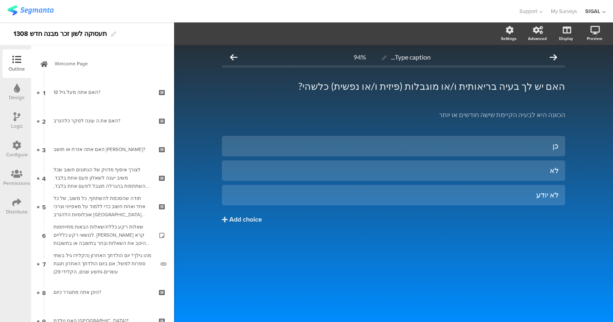
click at [16, 175] on icon at bounding box center [16, 174] width 11 height 9
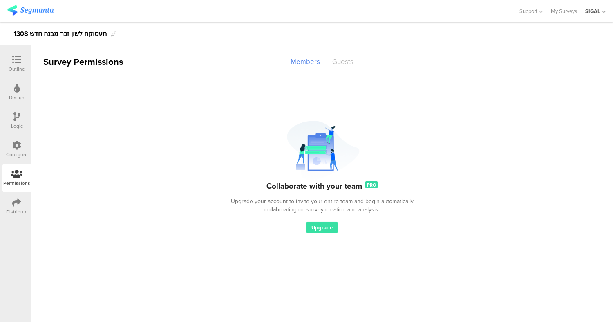
click at [345, 56] on div "Guests" at bounding box center [342, 62] width 33 height 14
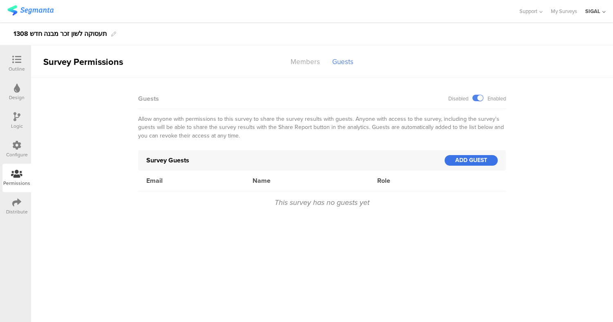
click at [472, 162] on div "ADD GUEST" at bounding box center [470, 160] width 53 height 11
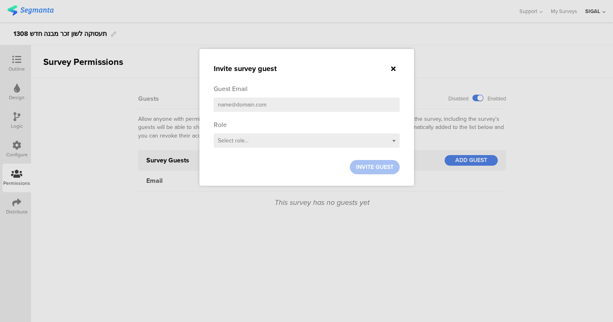
click at [255, 106] on input "email" at bounding box center [307, 105] width 186 height 14
type input "ר"
type input "rosie@lgbt.org.il"
click at [239, 147] on div "Select role..." at bounding box center [307, 141] width 186 height 14
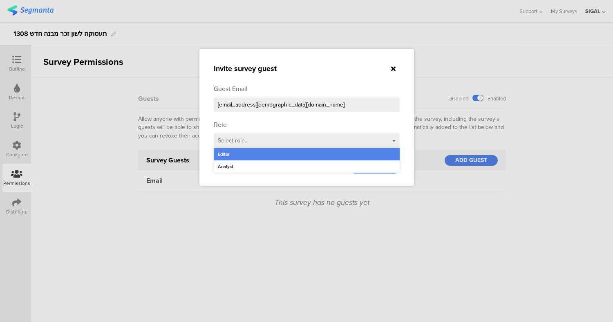
click at [234, 158] on div "Editor" at bounding box center [307, 154] width 186 height 12
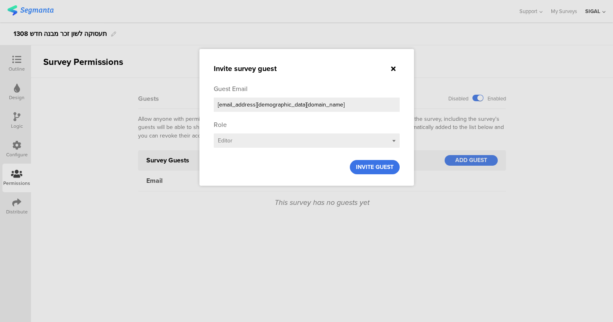
click at [386, 168] on span "INVITE GUEST" at bounding box center [375, 167] width 38 height 9
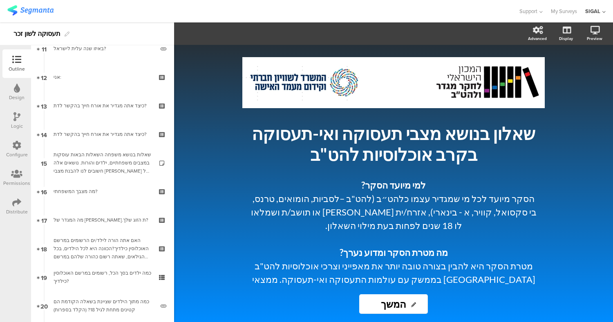
scroll to position [330, 0]
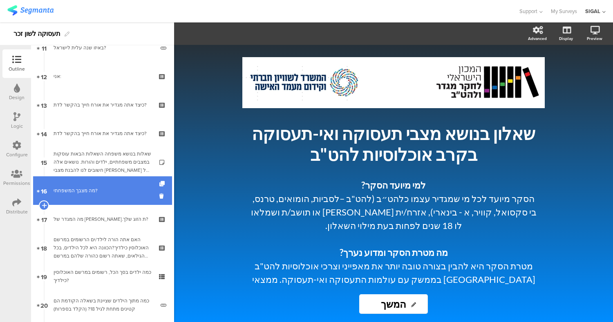
click at [112, 191] on div "מה מצבך המשפחתי?" at bounding box center [103, 191] width 98 height 8
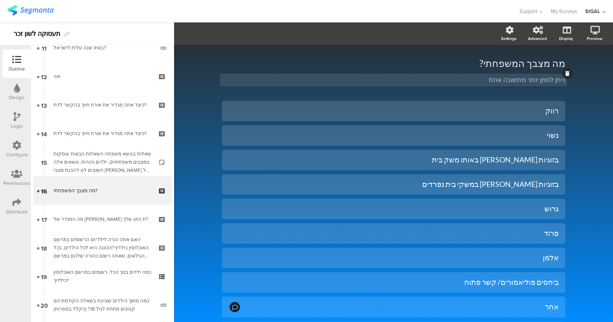
scroll to position [25, 0]
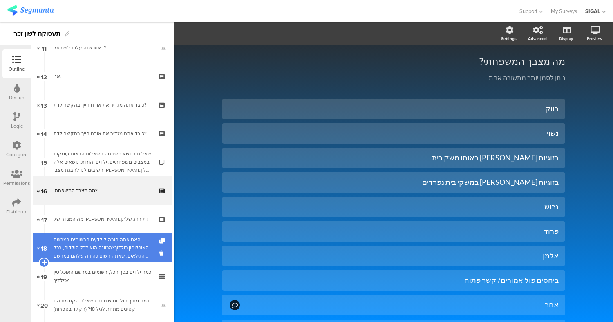
click at [108, 249] on div "האם אתה הורה לילד/ים הרשומים במרשם האוכלוסין כילדיך?הכוונה היא לכל הילדים, בכל …" at bounding box center [103, 248] width 98 height 25
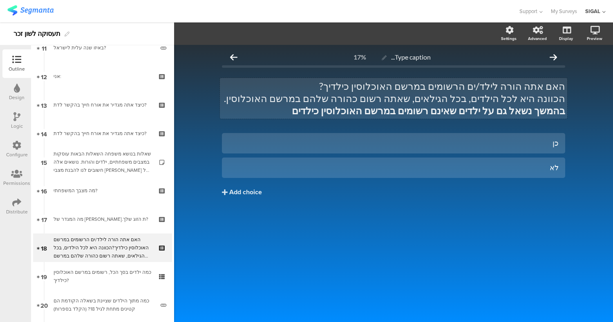
click at [383, 89] on p "האם אתה הורה לילד/ים הרשומים במרשם האוכלוסין כילדיך?" at bounding box center [393, 86] width 343 height 12
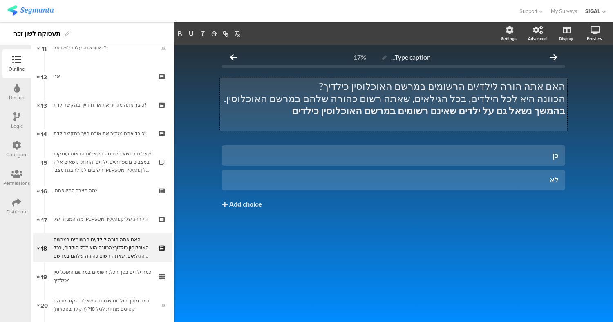
click at [383, 89] on div "האם אתה הורה לילד/ים הרשומים במרשם האוכלוסין כילדיך? הכוונה היא לכל הילדים, בכל…" at bounding box center [393, 104] width 347 height 53
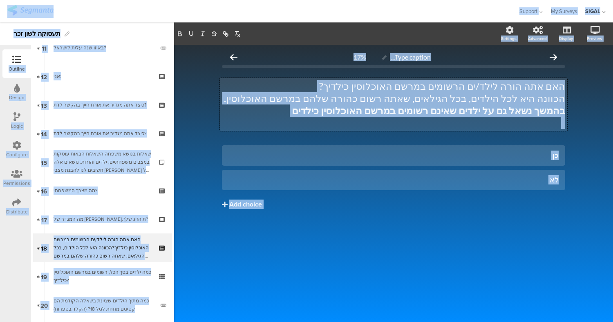
click at [383, 89] on p "האם אתה הורה לילד/ים הרשומים במרשם האוכלוסין כילדיך?" at bounding box center [393, 86] width 343 height 12
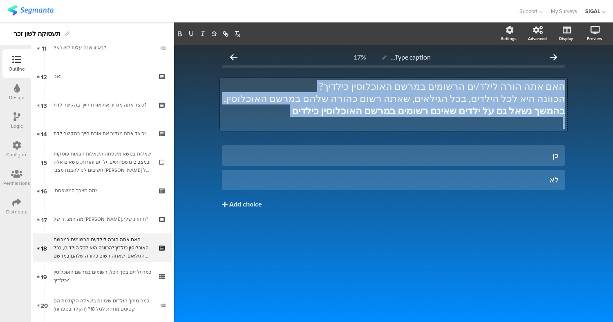
copy div "האם אתה הורה לילד/ים הרשומים במרשם האוכלוסין כילדיך? הכוונה היא לכל הילדים, בכל…"
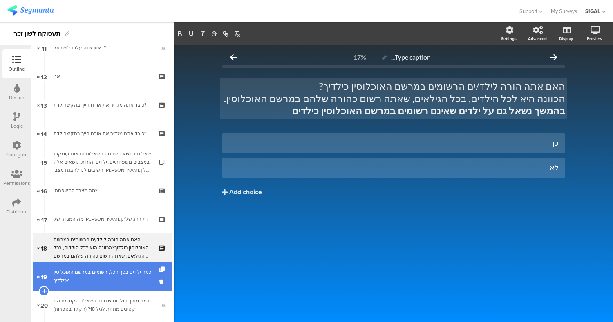
click at [87, 278] on div "כמה ילדים בסך הכל, רשומים במרשם האוכלוסין כילדיך?" at bounding box center [103, 276] width 98 height 16
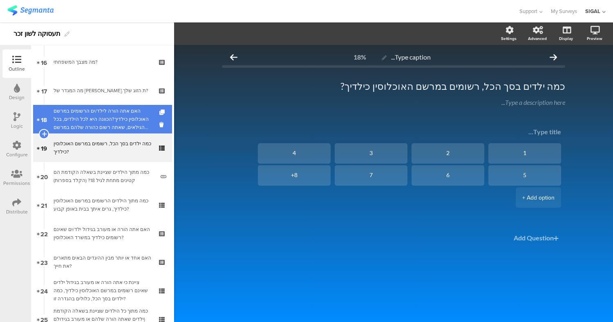
scroll to position [459, 0]
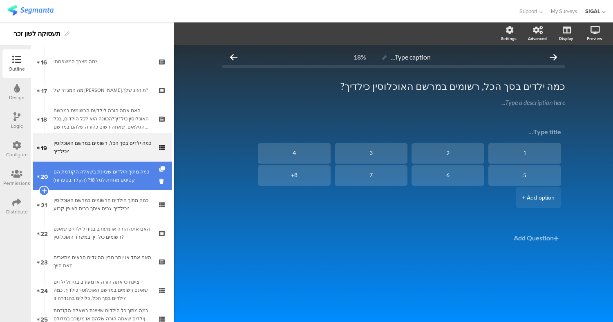
click at [107, 185] on link "20 כמה מתוך הילדים שציינת בשאלה הקודמת הם קטינים מתחת לגיל 18? (הקלד בספרות)" at bounding box center [102, 176] width 139 height 29
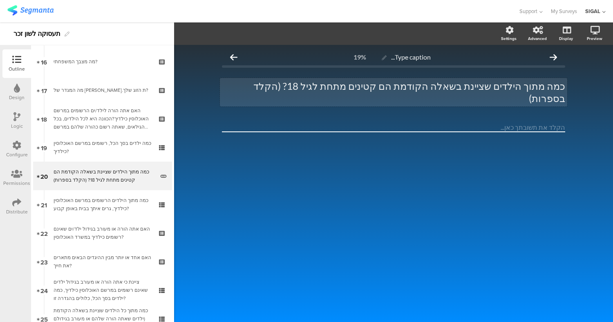
click at [417, 87] on p "כמה מתוך הילדים שציינת בשאלה הקודמת הם קטינים מתחת לגיל 18? (הקלד בספרות)" at bounding box center [393, 92] width 343 height 25
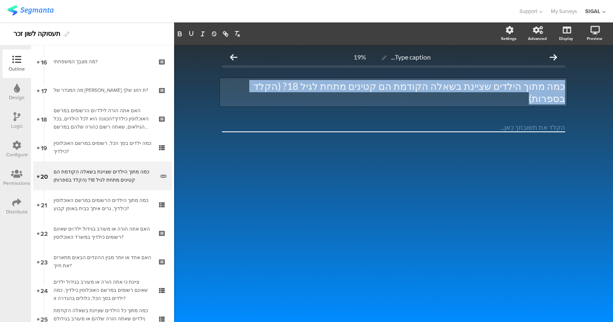
copy p "כמה מתוך הילדים שציינת בשאלה הקודמת הם קטינים מתחת לגיל 18? (הקלד בספרות)"
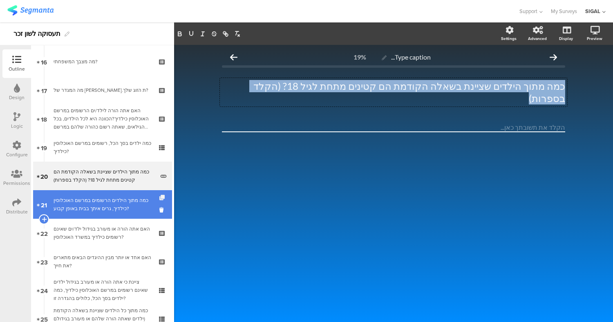
drag, startPoint x: 120, startPoint y: 211, endPoint x: 157, endPoint y: 196, distance: 40.3
click at [120, 211] on div "כמה מתוך הילדים הרשומים במרשם האוכלוסין כילדיך, גרים איתך בבית באופן קבוע?" at bounding box center [103, 204] width 98 height 16
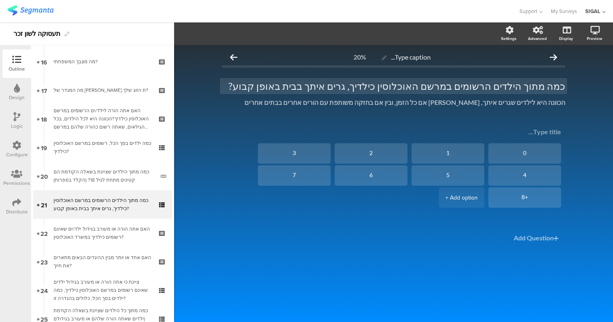
click at [367, 83] on p "כמה מתוך הילדים הרשומים במרשם האוכלוסין כילדיך, גרים איתך בבית באופן קבוע?" at bounding box center [393, 86] width 343 height 12
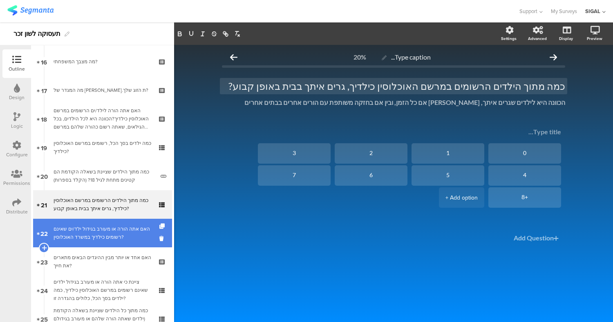
click at [108, 232] on div "האם אתה הורה או מעורב בגידול ילד/ים שאינם רשומים כילדיך במשרד האוכלוסין?" at bounding box center [103, 233] width 98 height 16
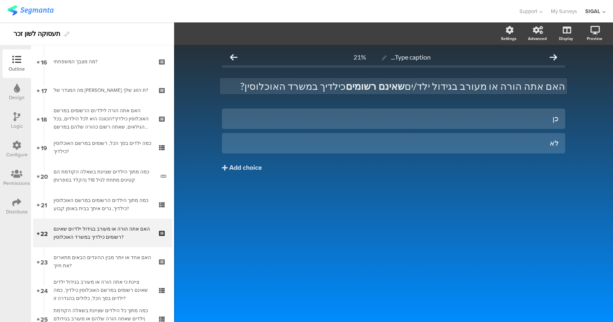
click at [404, 84] on strong "שאינם רשומים" at bounding box center [375, 86] width 59 height 12
copy p "האם אתה הורה או מעורב בגידול ילד/ים שאינם רשומים כילדיך במשרד האוכלוסין?"
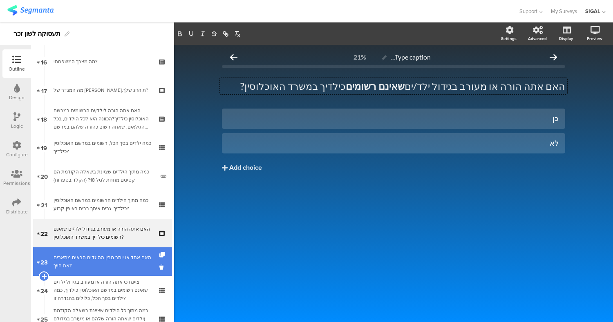
click at [131, 260] on div "האם אחד או יותר מבין ההיגדים הבאים מתארים את חייך?" at bounding box center [103, 262] width 98 height 16
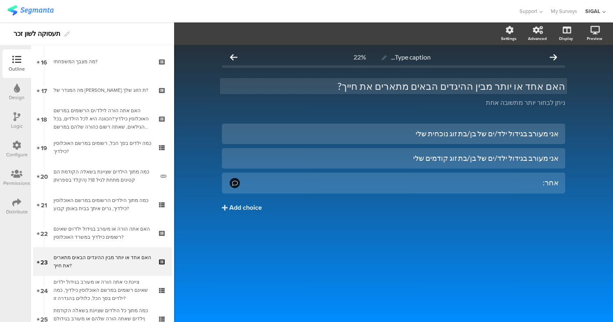
click at [450, 84] on p "האם אחד או יותר מבין ההיגדים הבאים מתארים את חייך?" at bounding box center [393, 86] width 343 height 12
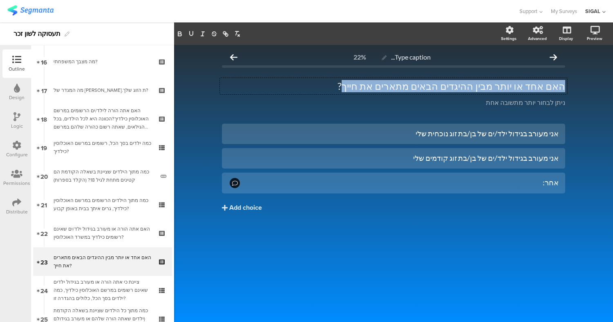
drag, startPoint x: 386, startPoint y: 87, endPoint x: 601, endPoint y: 85, distance: 215.7
click at [601, 85] on div "Type caption... 22% האם אחד או יותר מבין ההיגדים הבאים מתארים את חייך? האם אחד …" at bounding box center [393, 183] width 439 height 277
copy p "האם אחד או יותר מבין ההיגדים הבאים מתארים את חייך"
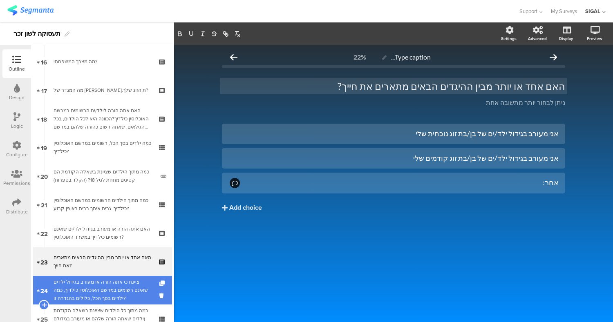
click at [117, 283] on div "ציינת כי אתה הורה או מעורב בגידול ילדים שאינם רשומים במרשם האוכלוסין כילדיך, כמ…" at bounding box center [103, 290] width 98 height 25
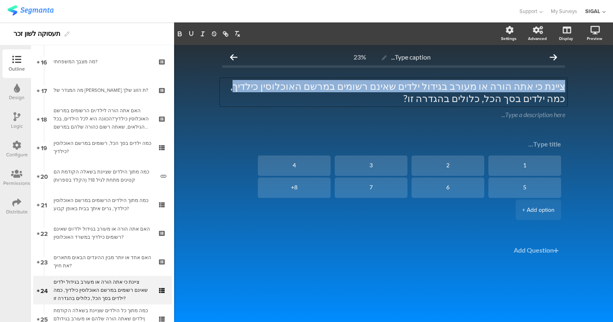
drag, startPoint x: 292, startPoint y: 87, endPoint x: 611, endPoint y: 81, distance: 318.6
click at [611, 81] on div "Type caption... 23% ציינת כי אתה הורה או מעורב בגידול ילדים שאינם רשומים במרשם …" at bounding box center [393, 183] width 439 height 277
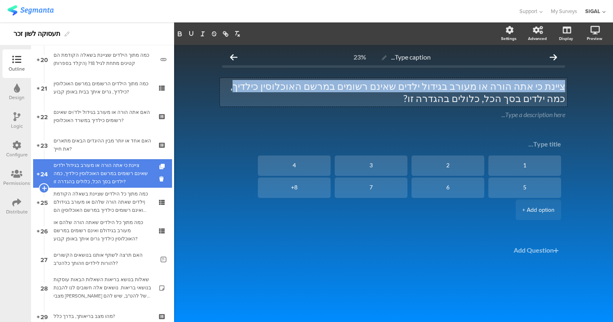
scroll to position [577, 0]
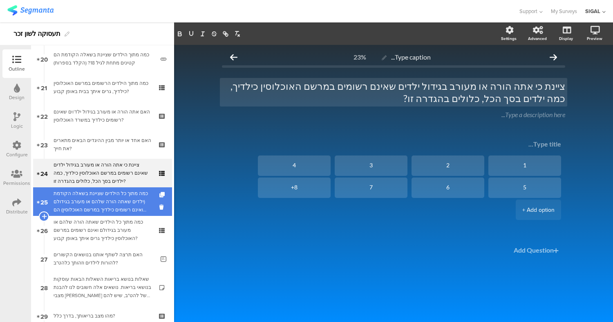
click at [106, 195] on div "כמה מתוך כל הילדים שציינת בשאלה הקודמת (ילדים שאתה הורה שלהם או מעורב בגידולם ו…" at bounding box center [103, 202] width 98 height 25
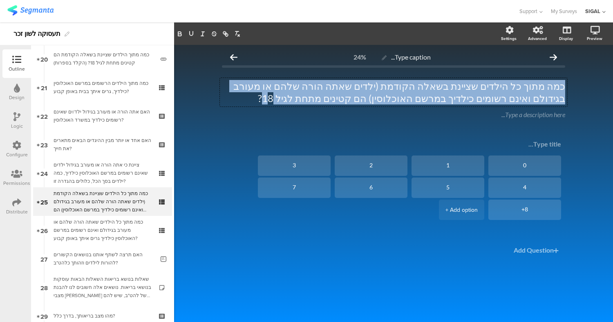
drag, startPoint x: 395, startPoint y: 98, endPoint x: 576, endPoint y: 84, distance: 181.5
click at [576, 84] on div "Type caption... 24% כמה מתוך כל הילדים שציינת בשאלה הקודמת (ילדים שאתה הורה שלה…" at bounding box center [393, 183] width 439 height 277
copy p "כמה מתוך כל הילדים שציינת בשאלה הקודמת (ילדים שאתה הורה שלהם או מעורב בגידולם ו…"
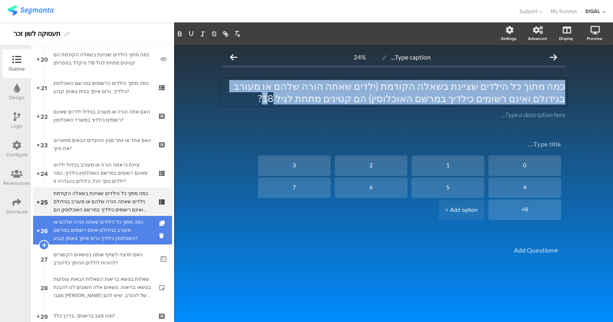
click at [74, 233] on div "כמה מתוך כל הילדים שאתה הורה שלהם או מעורב בגידולם ואינם רשומים במרשם האוכלוסין…" at bounding box center [103, 230] width 98 height 25
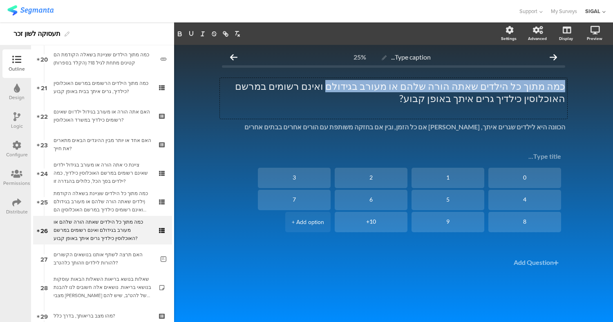
drag, startPoint x: 374, startPoint y: 89, endPoint x: 600, endPoint y: 81, distance: 226.4
click at [600, 81] on div "Type caption... 25% כמה מתוך כל הילדים שאתה הורה שלהם או מעורב בגידולם ואינם רש…" at bounding box center [393, 183] width 439 height 277
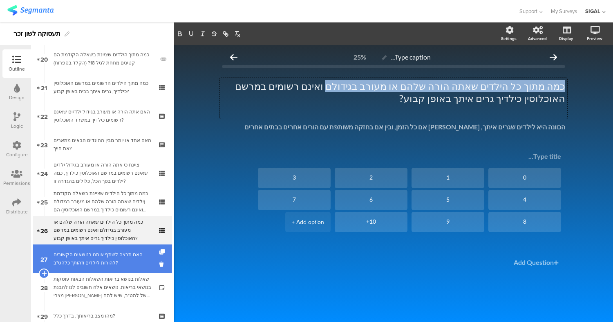
click at [100, 257] on div "האם תרצה לשתף אותנו בנושאים הקשורים להורות לילדים וזהותך כלהט"ב?" at bounding box center [104, 259] width 101 height 16
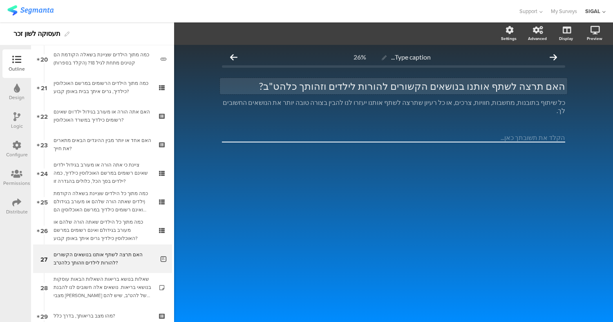
click at [403, 90] on p "האם תרצה לשתף אותנו בנושאים הקשורים להורות לילדים וזהותך כלהט"ב?" at bounding box center [393, 86] width 343 height 12
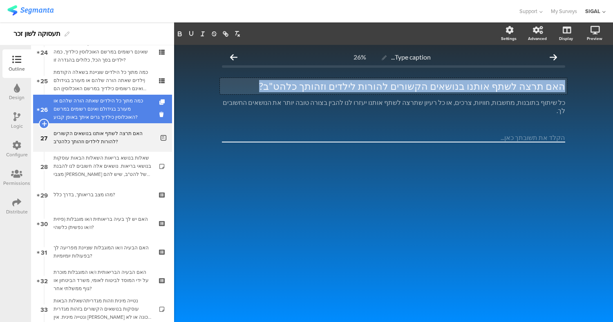
scroll to position [705, 0]
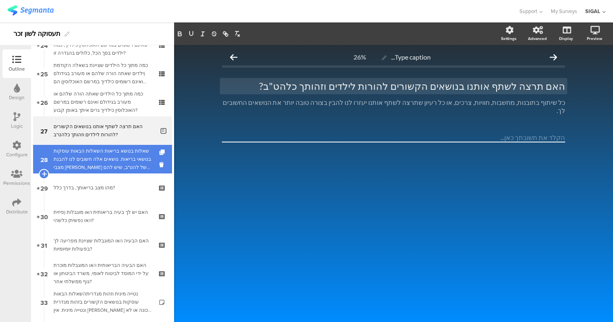
click at [93, 157] on div "שאלות בנושא בריאות השאלות הבאות עוסקות בנושאי בריאות. נושאים אלה חשובים לנו להב…" at bounding box center [103, 159] width 98 height 25
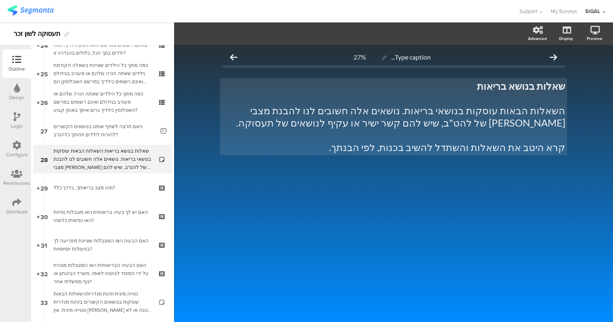
click at [451, 127] on p "השאלות הבאות עוסקות בנושאי בריאות. נושאים אלה חשובים לנו להבנת מצבי [PERSON_NAM…" at bounding box center [393, 117] width 343 height 25
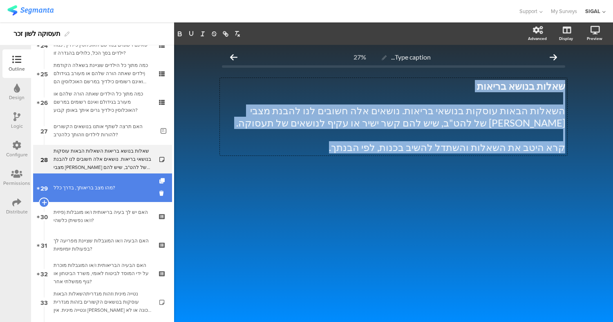
click at [105, 182] on link "29 מהו מצב בריאותך, בדרך כלל?" at bounding box center [102, 188] width 139 height 29
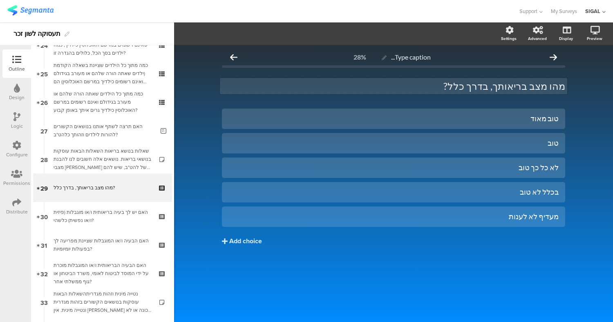
click at [403, 86] on p "מהו מצב בריאותך, בדרך כלל?" at bounding box center [393, 86] width 343 height 12
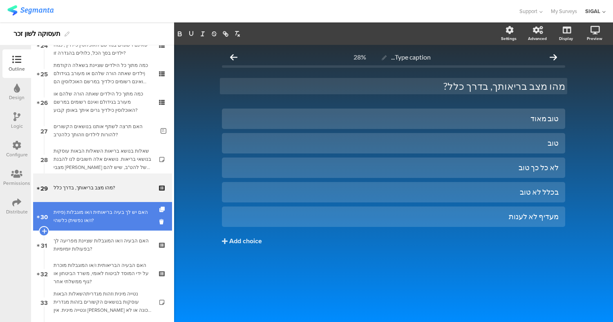
click at [101, 224] on div "האם יש לך בעיה בריאותית ו/או מוגבלות (פיזית ו/או נפשית) כלשהי?" at bounding box center [103, 216] width 98 height 16
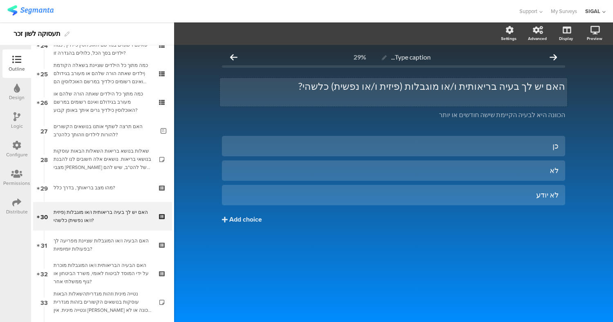
click at [396, 86] on p "האם יש לך בעיה בריאותית ו/או מוגבלות (פיזית ו/או נפשית) כלשהי?" at bounding box center [393, 86] width 343 height 12
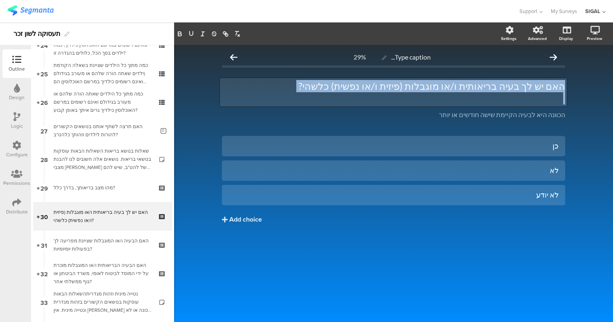
copy p "האם יש לך בעיה בריאותית ו/או מוגבלות (פיזית ו/או נפשית) כלשהי?"
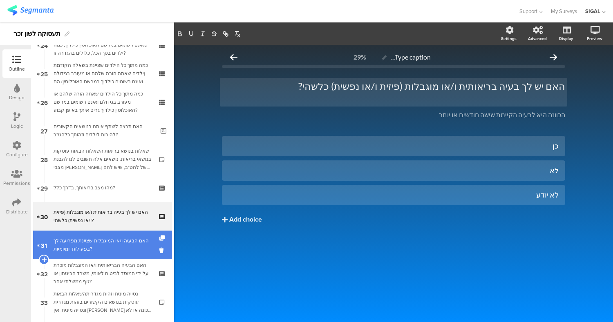
click at [112, 248] on div "האם הבעיה ו/או המוגבלות שציינת מפריעה לך בפעולות יומיומיות?" at bounding box center [103, 245] width 98 height 16
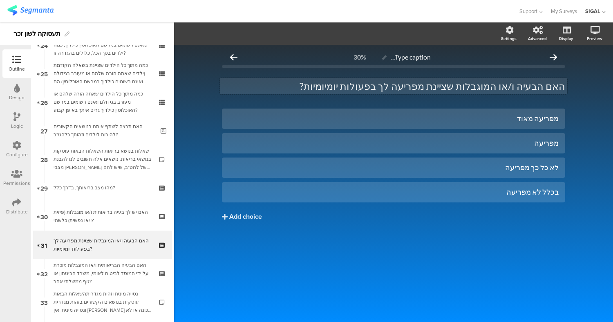
click at [368, 89] on p "האם הבעיה ו/או המוגבלות שציינת מפריעה לך בפעולות יומיומיות?" at bounding box center [393, 86] width 343 height 12
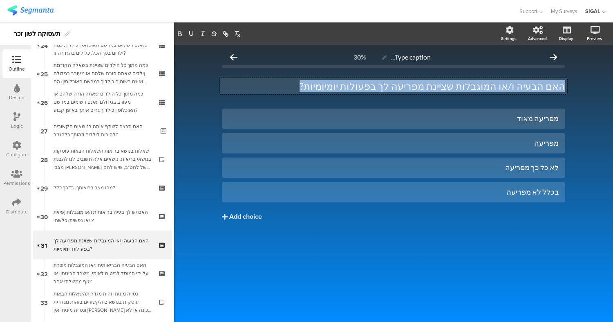
copy p "האם הבעיה ו/או המוגבלות שציינת מפריעה לך בפעולות יומיומיות?"
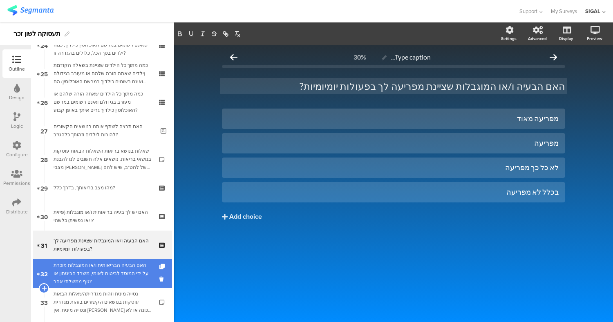
click at [108, 266] on div "האם הבעיה הבריאותית ו/או המוגבלות מוכרת על ידי המוסד לביטוח לאומי, משרד הביטחון…" at bounding box center [103, 273] width 98 height 25
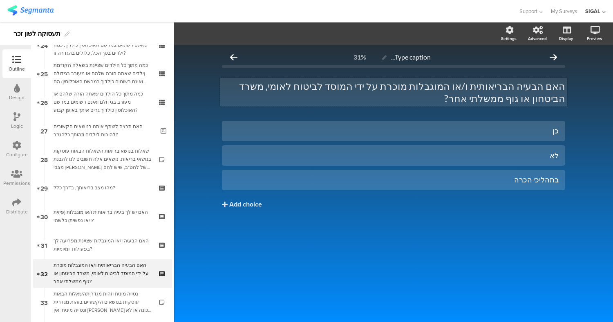
click at [377, 97] on p "האם הבעיה הבריאותית ו/או המוגבלות מוכרת על ידי המוסד לביטוח לאומי, משרד הביטחון…" at bounding box center [393, 92] width 343 height 25
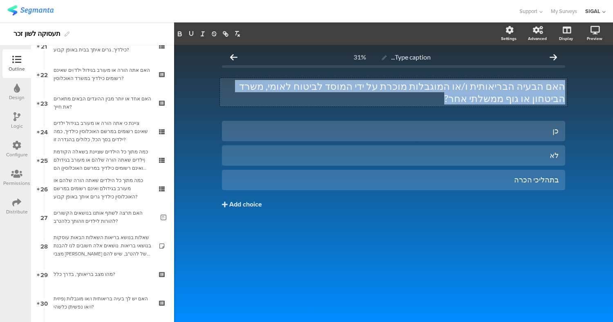
scroll to position [617, 0]
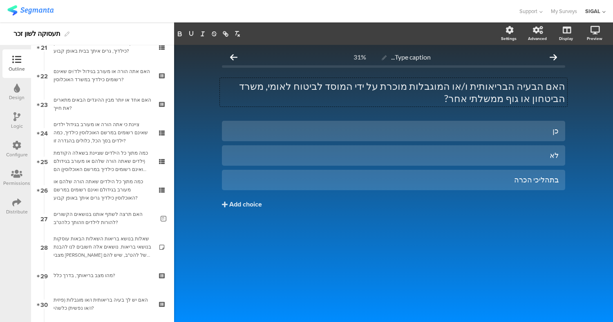
click at [13, 113] on icon at bounding box center [16, 116] width 7 height 9
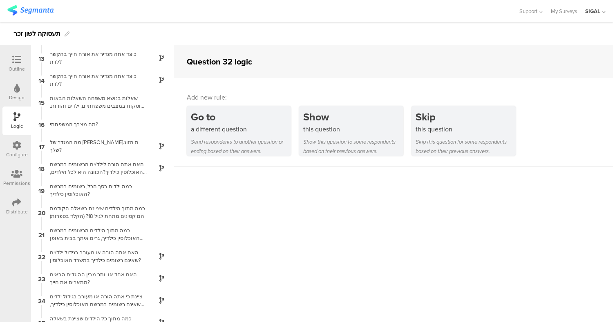
scroll to position [262, 0]
click at [103, 156] on div "17 מה המגדר של בן.ת הזוג שלך?" at bounding box center [102, 147] width 143 height 22
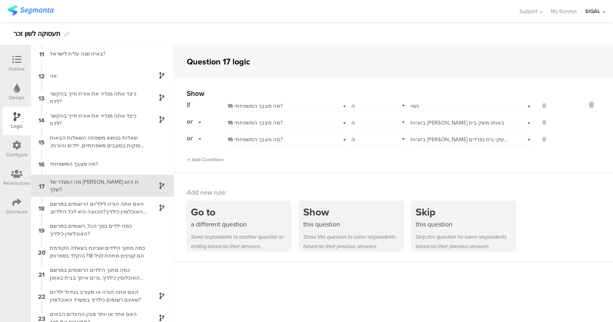
scroll to position [225, 0]
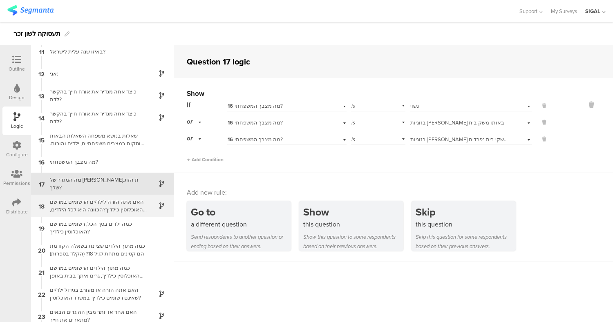
click at [127, 206] on div "האם אתה הורה לילד/ים הרשומים במרשם האוכלוסין כילדיך?הכוונה היא לכל הילדים, בכל …" at bounding box center [96, 206] width 102 height 16
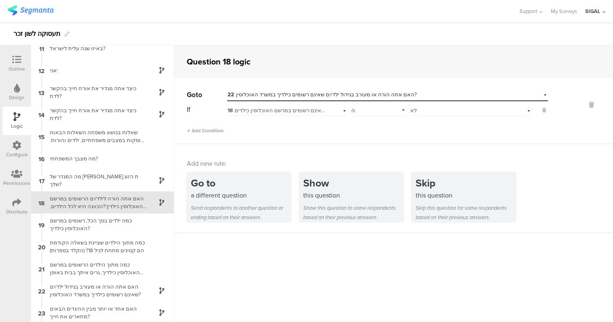
scroll to position [248, 0]
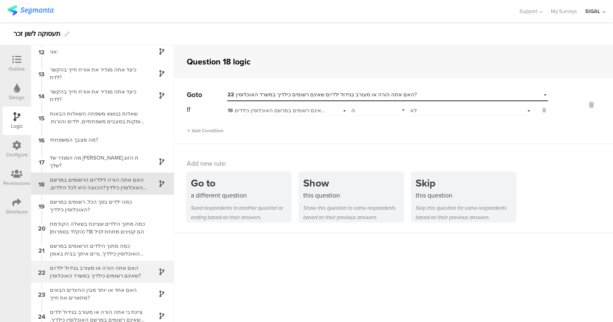
click at [126, 275] on div "האם אתה הורה או מעורב בגידול ילד/ים שאינם רשומים כילדיך במשרד האוכלוסין?" at bounding box center [96, 272] width 102 height 16
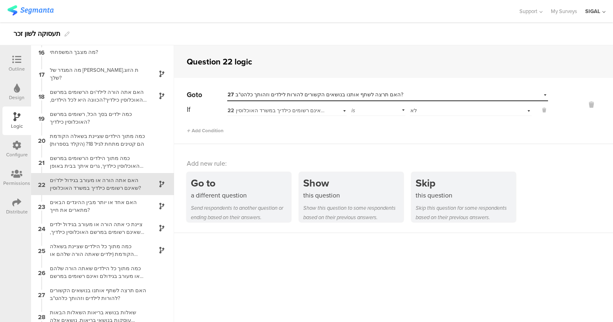
scroll to position [336, 0]
click at [341, 92] on span "27 האם תרצה לשתף אותנו בנושאים הקשורים להורות לילדים וזהותך כלהט"ב?" at bounding box center [315, 95] width 176 height 8
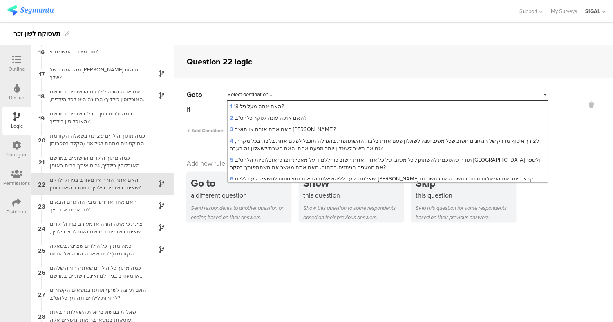
click at [345, 54] on div "Question 22 logic" at bounding box center [393, 61] width 439 height 33
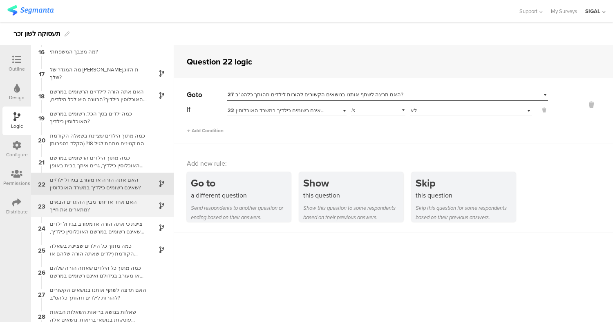
click at [94, 204] on div "האם אחד או יותר מבין ההיגדים הבאים מתארים את חייך?" at bounding box center [96, 206] width 102 height 16
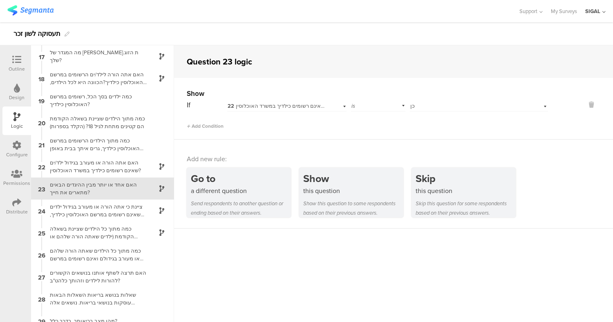
scroll to position [358, 0]
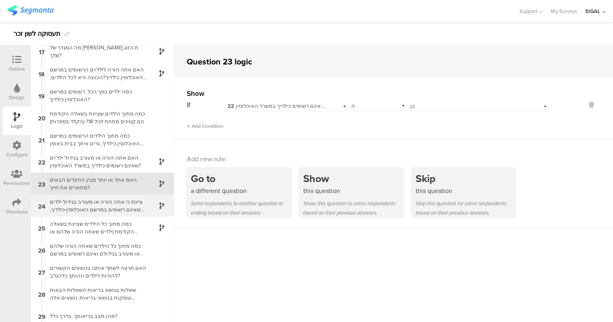
click at [114, 204] on div "ציינת כי אתה הורה או מעורב בגידול ילדים שאינם רשומים במרשם האוכלוסין כילדיך, כמ…" at bounding box center [96, 206] width 102 height 16
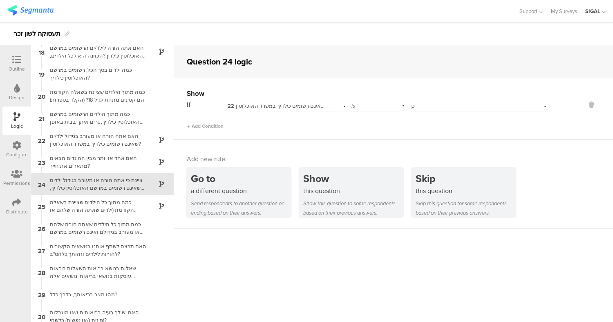
scroll to position [380, 0]
click at [111, 204] on div "כמה מתוך כל הילדים שציינת בשאלה הקודמת (ילדים שאתה הורה שלהם או מעורב בגידולם ו…" at bounding box center [96, 206] width 102 height 16
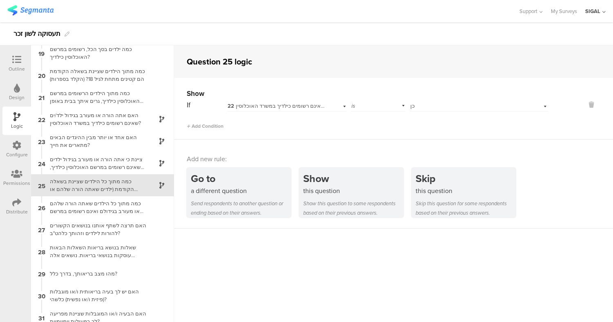
scroll to position [402, 0]
click at [97, 136] on div "האם אחד או יותר מבין ההיגדים הבאים מתארים את חייך?" at bounding box center [96, 140] width 102 height 16
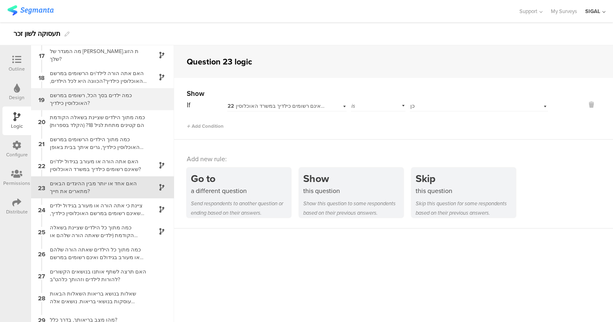
scroll to position [358, 0]
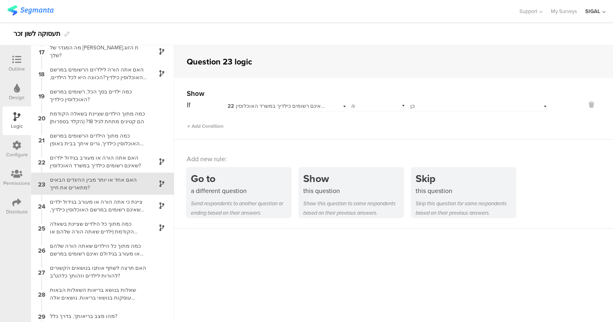
click at [16, 62] on icon at bounding box center [16, 59] width 9 height 9
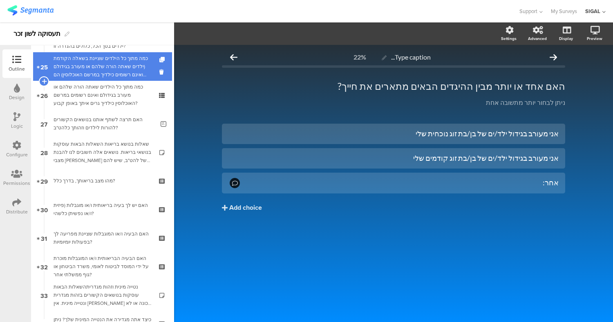
scroll to position [713, 0]
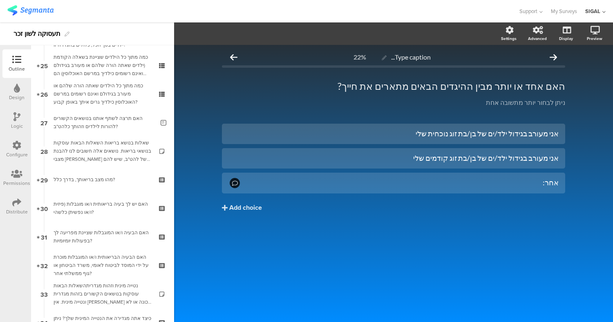
click at [13, 123] on div "Logic" at bounding box center [17, 126] width 12 height 7
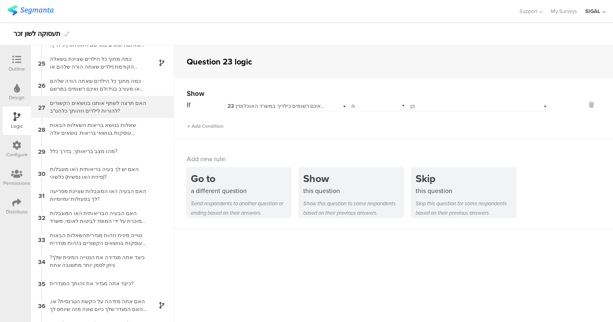
scroll to position [523, 0]
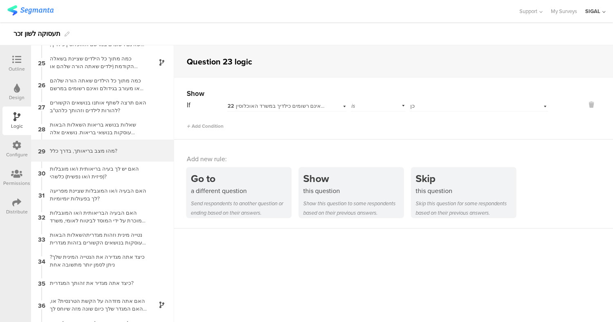
click at [97, 147] on div "מהו מצב בריאותך, בדרך כלל?" at bounding box center [96, 151] width 102 height 8
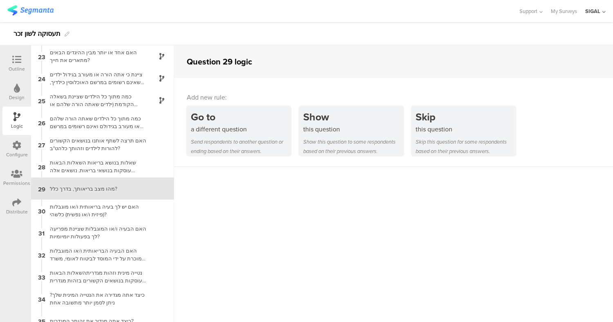
scroll to position [490, 0]
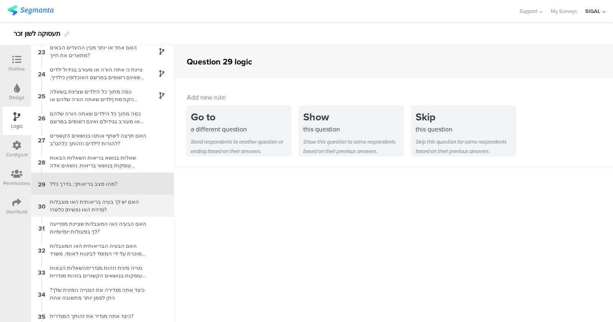
click at [118, 201] on div "האם יש לך בעיה בריאותית ו/או מוגבלות (פיזית ו/או נפשית) כלשהי?" at bounding box center [96, 206] width 102 height 16
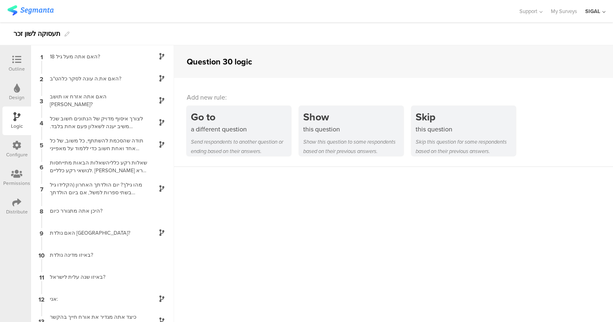
click at [15, 62] on icon at bounding box center [16, 59] width 9 height 9
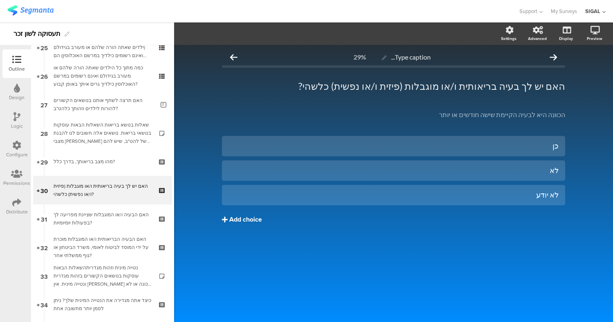
scroll to position [738, 0]
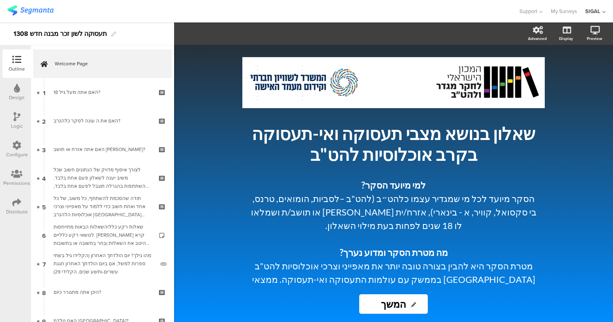
click at [137, 16] on div at bounding box center [258, 10] width 503 height 13
click at [15, 120] on icon at bounding box center [16, 116] width 7 height 9
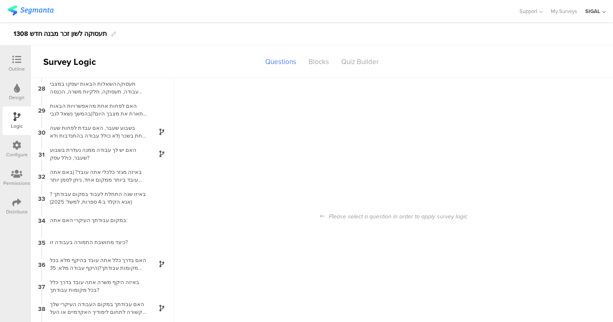
scroll to position [598, 0]
click at [114, 129] on div "בשבוע שעבר, האם עבדת לפחות שעה אחת בשכר (לא כולל עבודה בהתנדבות ולא כולל שרות ס…" at bounding box center [96, 131] width 102 height 16
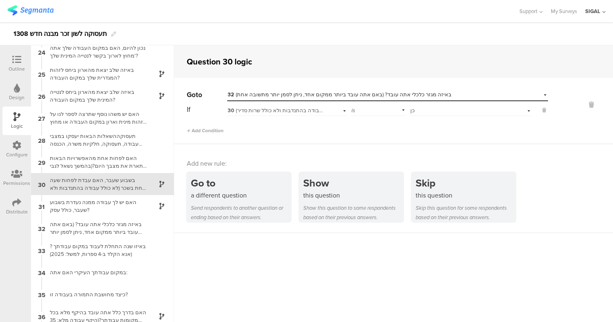
scroll to position [512, 0]
click at [123, 212] on div "האם יש לך עבודה ממנה נעדרת בשבוע שעבר, כולל עסק?" at bounding box center [96, 206] width 102 height 16
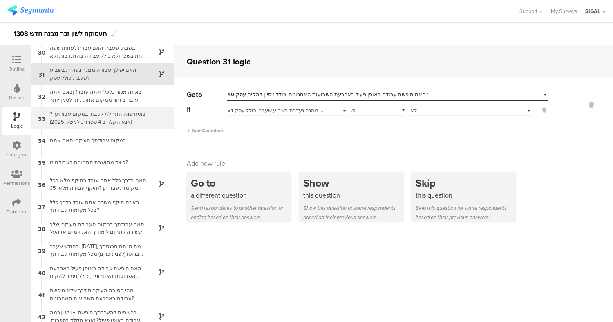
scroll to position [647, 0]
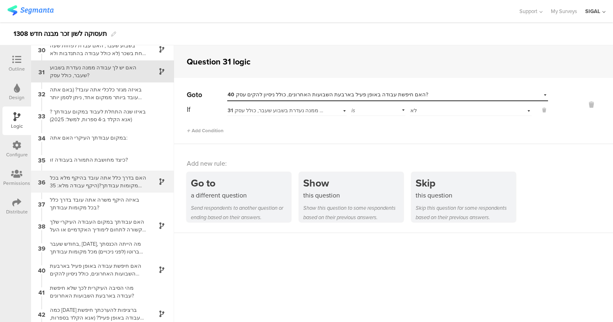
click at [86, 188] on div "האם בדרך כלל אתה עובד בהיקף מלא בכל מקומות עבודתך?(היקף עבודה מלא: 35 שעות בשבו…" at bounding box center [96, 182] width 102 height 16
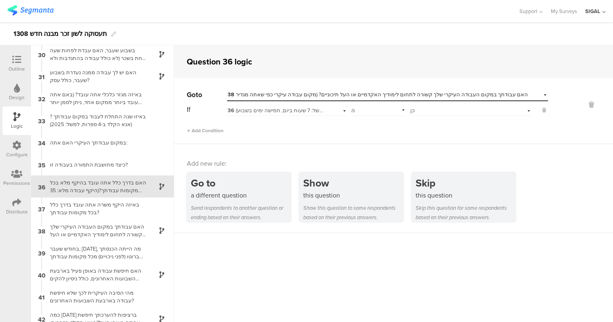
scroll to position [645, 0]
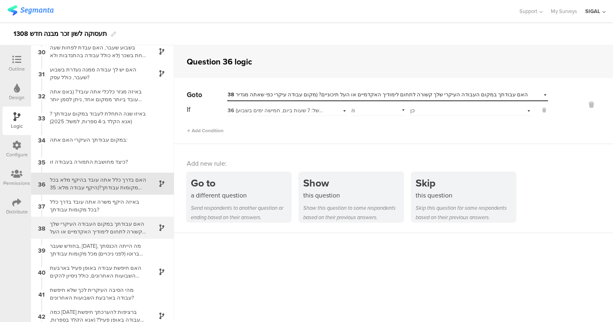
click at [98, 228] on div "האם עבודתך במקום העבודה העיקרי שלך קשורה לתחום לימודיך האקדמיים או העל תיכוניים…" at bounding box center [96, 228] width 102 height 16
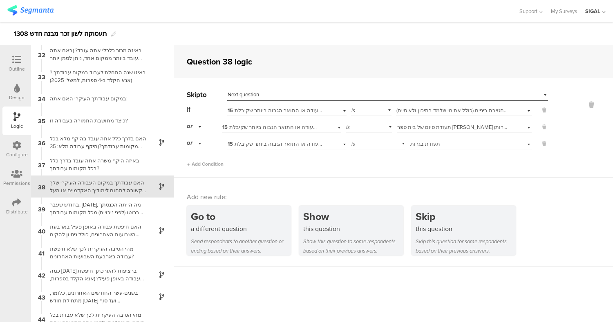
scroll to position [689, 0]
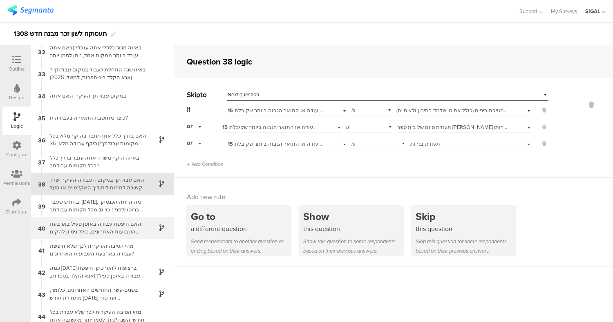
click at [132, 233] on div "האם חיפשת עבודה באופן פעיל בארבעת השבועות האחרונים, כולל ניסיון להקים עסק?" at bounding box center [96, 228] width 102 height 16
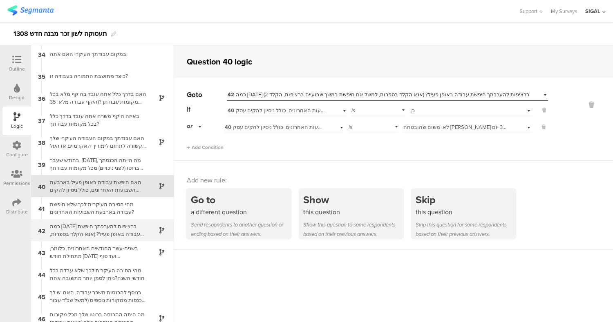
scroll to position [733, 0]
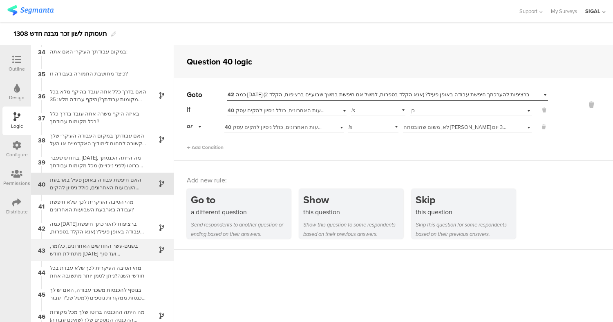
click at [124, 249] on div "בשנים-עשר החודשים האחרונים, כלומר, מתחילת חודש [DATE] ועד סוף החודששעבר, כמה חו…" at bounding box center [96, 250] width 102 height 16
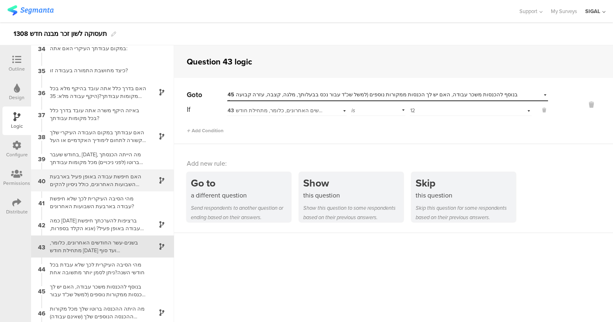
scroll to position [736, 0]
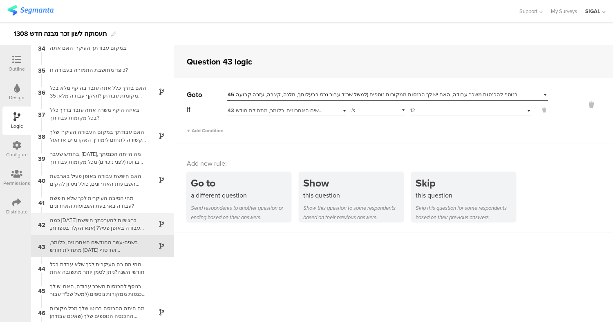
click at [110, 219] on div "כמה [DATE] ברציפות להערכתך חיפשת עבודה באופן פעיל? (אנא הקלד בספרות, למשל אם חי…" at bounding box center [96, 224] width 102 height 16
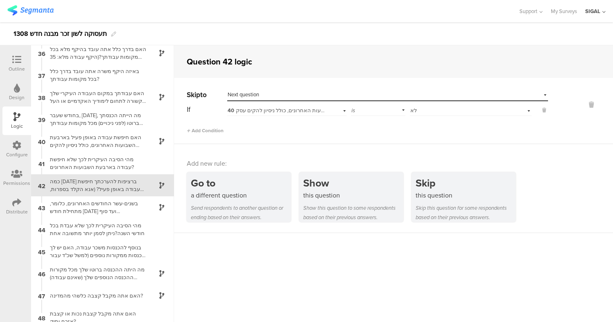
scroll to position [777, 0]
click at [118, 141] on div "האם חיפשת עבודה באופן פעיל בארבעת השבועות האחרונים, כולל ניסיון להקים עסק?" at bounding box center [96, 140] width 102 height 16
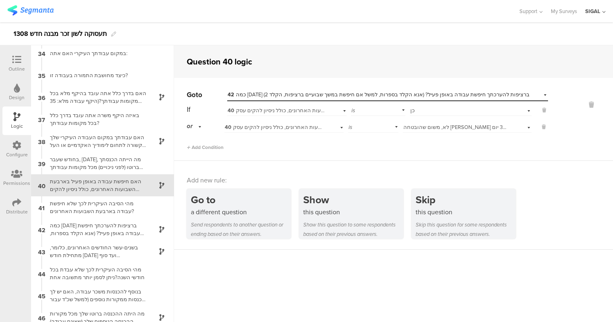
scroll to position [733, 0]
click at [121, 229] on div "כמה [DATE] ברציפות להערכתך חיפשת עבודה באופן פעיל? (אנא הקלד בספרות, למשל אם חי…" at bounding box center [96, 228] width 102 height 16
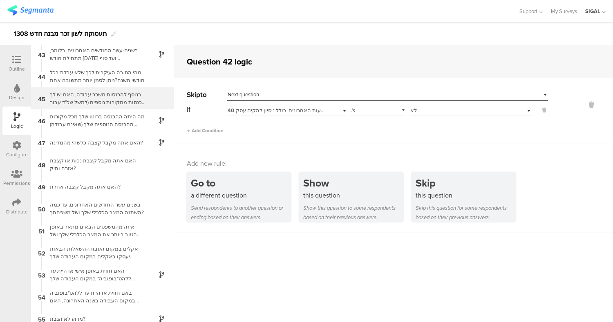
scroll to position [932, 0]
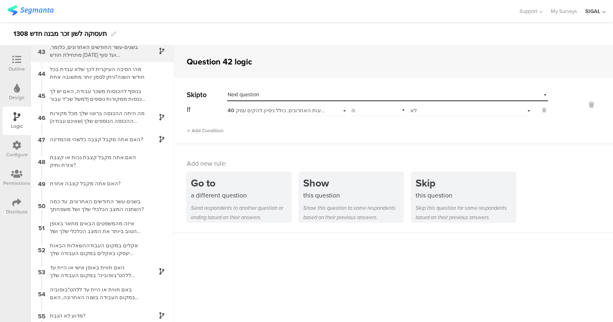
click at [103, 59] on div "43 בשנים-עשר החודשים האחרונים, כלומר, מתחילת חודש [DATE] ועד סוף החודששעבר, כמה…" at bounding box center [102, 51] width 143 height 22
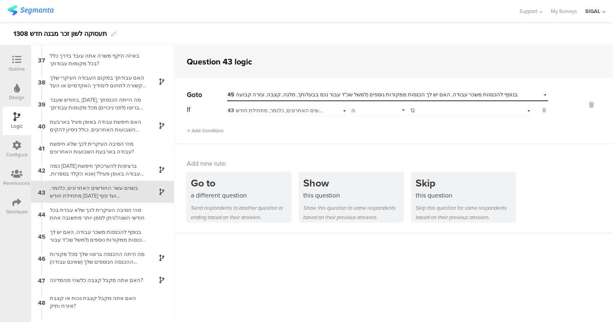
scroll to position [783, 0]
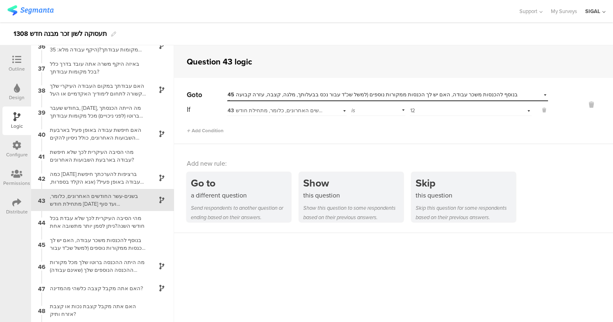
click at [152, 185] on div "42 כמה [DATE] ברציפות להערכתך חיפשת עבודה באופן פעיל? (אנא הקלד בספרות, למשל אם…" at bounding box center [102, 178] width 143 height 22
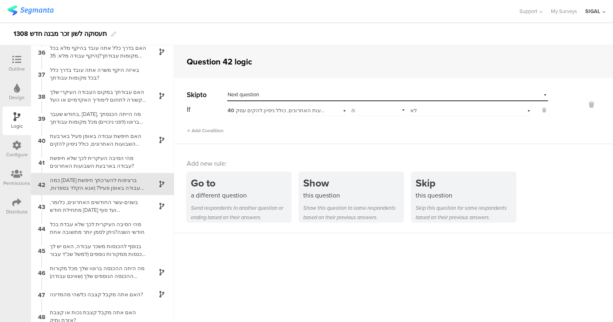
scroll to position [777, 0]
click at [86, 143] on div "האם חיפשת עבודה באופן פעיל בארבעת השבועות האחרונים, כולל ניסיון להקים עסק?" at bounding box center [96, 140] width 102 height 16
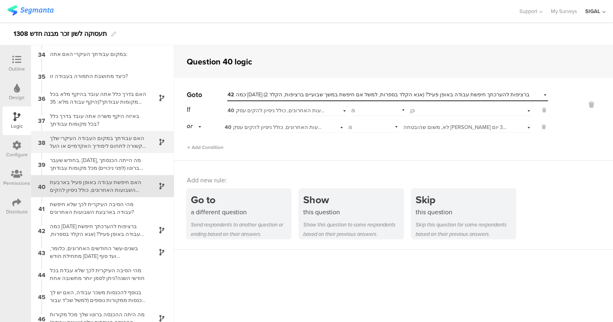
scroll to position [733, 0]
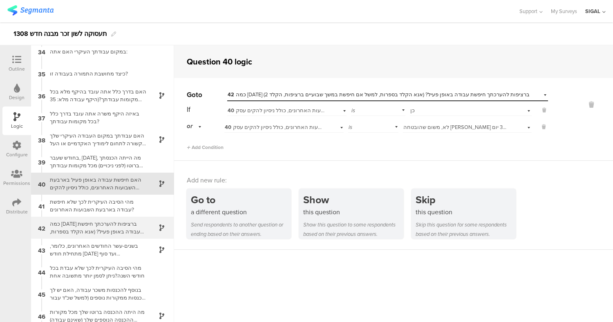
click at [139, 230] on div "כמה [DATE] ברציפות להערכתך חיפשת עבודה באופן פעיל? (אנא הקלד בספרות, למשל אם חי…" at bounding box center [96, 228] width 102 height 16
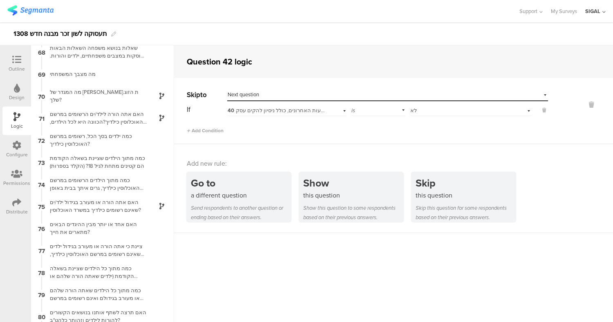
scroll to position [1485, 0]
